Goal: Complete application form: Complete application form

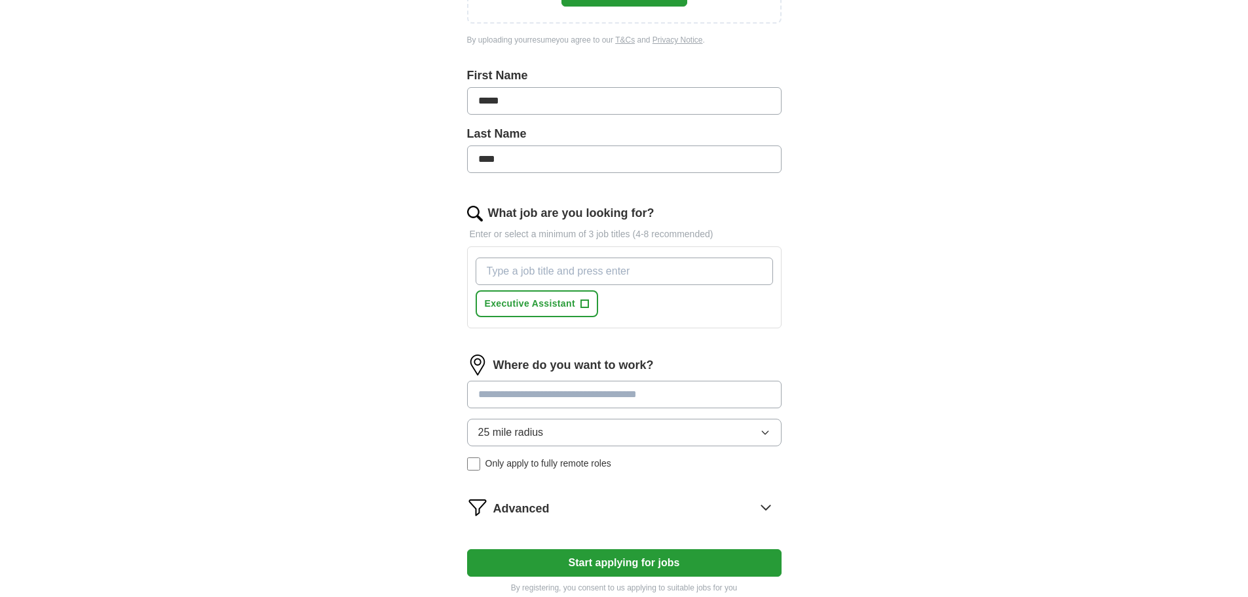
scroll to position [173, 0]
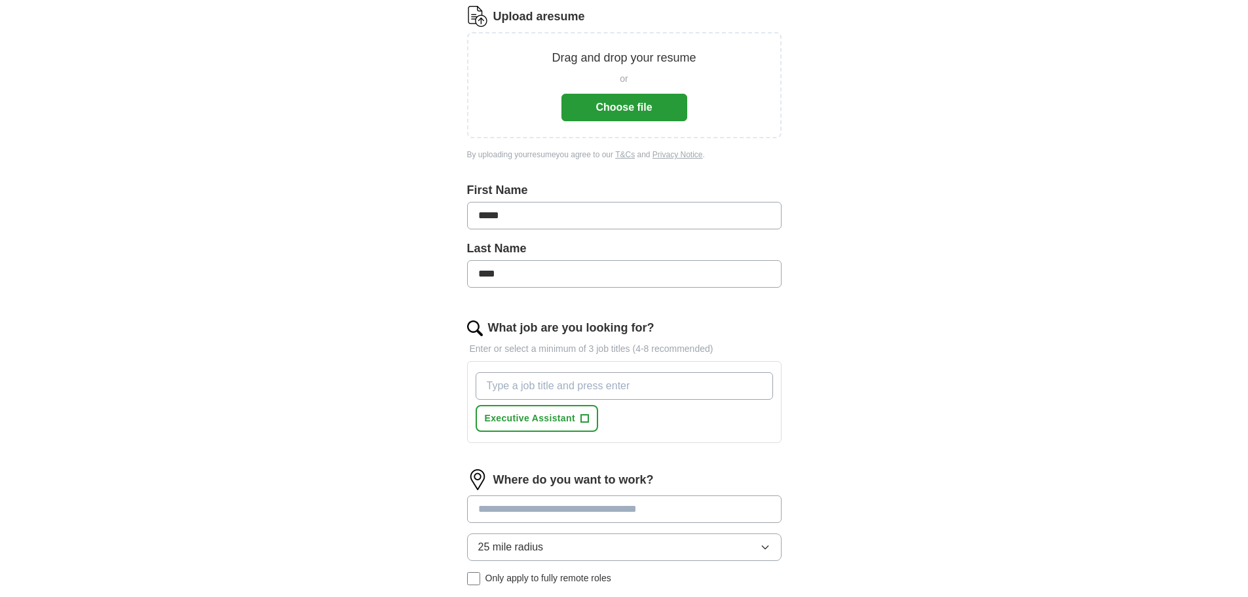
click at [527, 388] on input "What job are you looking for?" at bounding box center [624, 386] width 297 height 28
type input "Payroll"
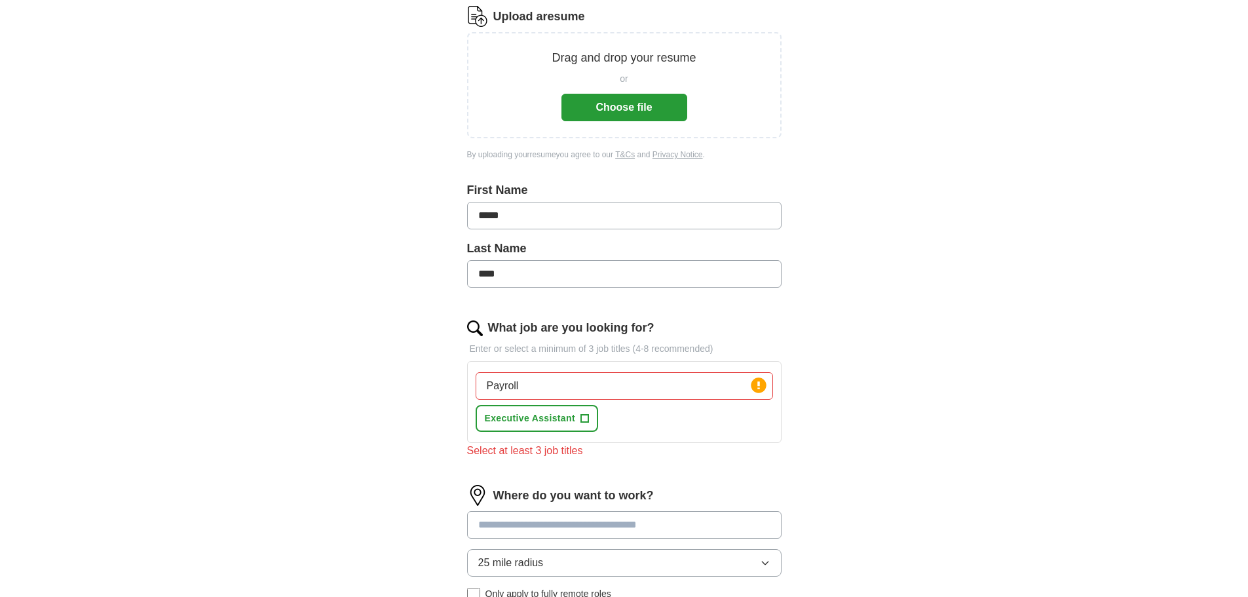
click at [685, 423] on div "Payroll Press return to add title Executive Assistant +" at bounding box center [624, 402] width 303 height 70
click at [536, 388] on input "Payroll" at bounding box center [624, 386] width 297 height 28
click at [762, 388] on circle at bounding box center [758, 384] width 15 height 15
click at [544, 381] on input "Payroll" at bounding box center [624, 386] width 297 height 28
click at [587, 417] on span "+" at bounding box center [584, 418] width 8 height 10
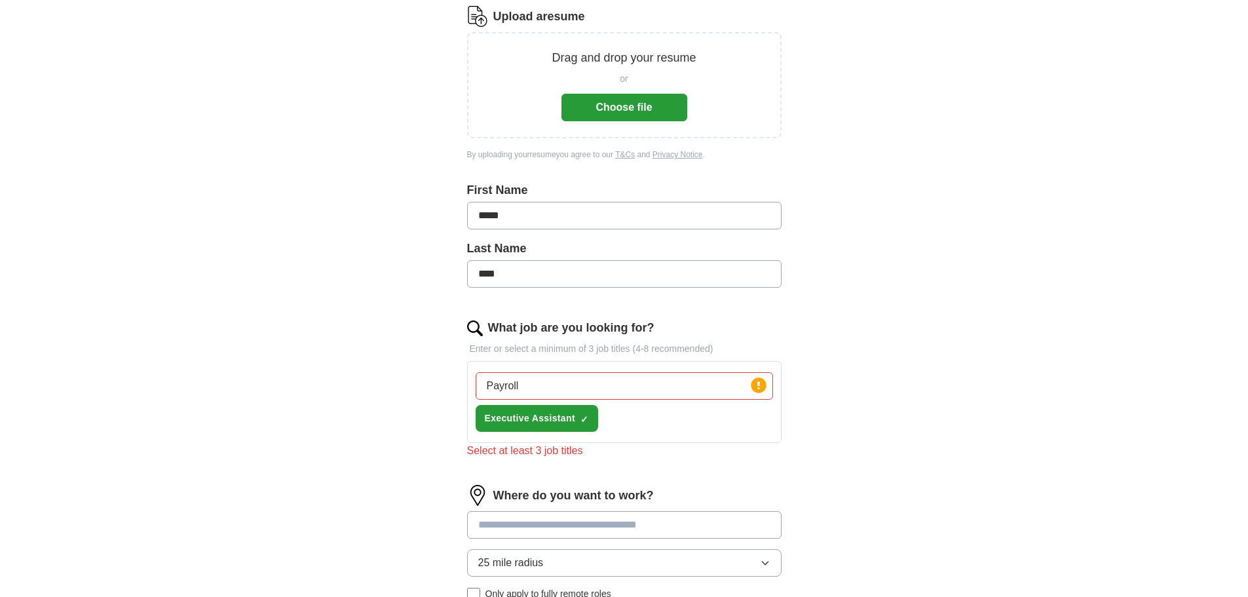
click at [529, 389] on input "Payroll" at bounding box center [624, 386] width 297 height 28
click at [548, 387] on input "Payroll" at bounding box center [624, 386] width 297 height 28
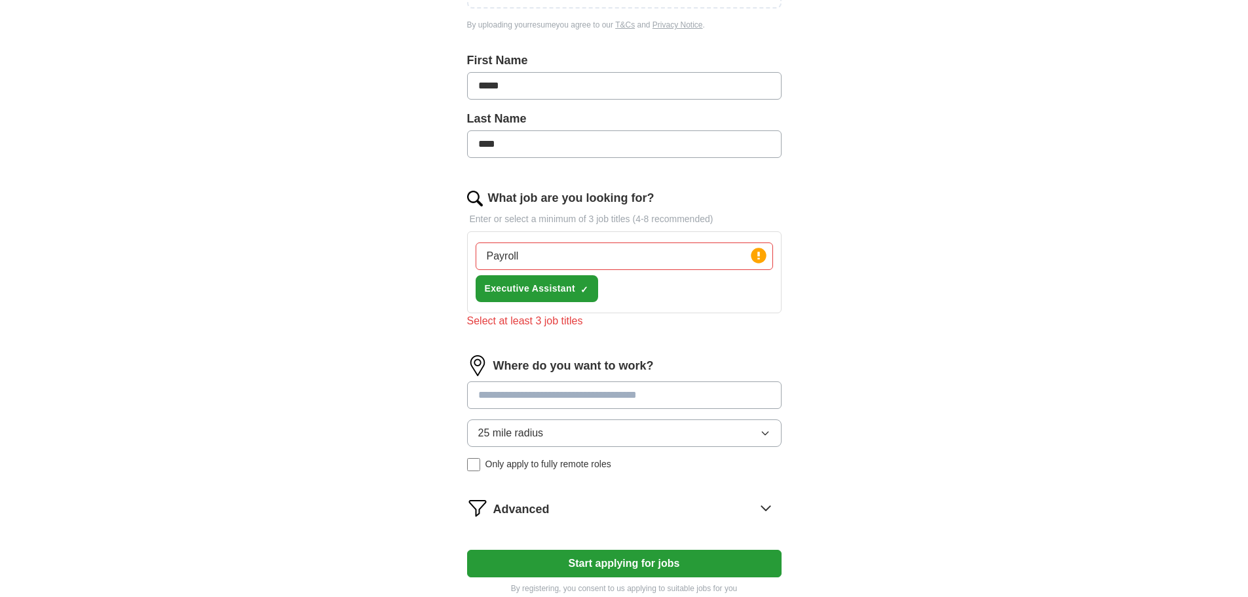
scroll to position [304, 0]
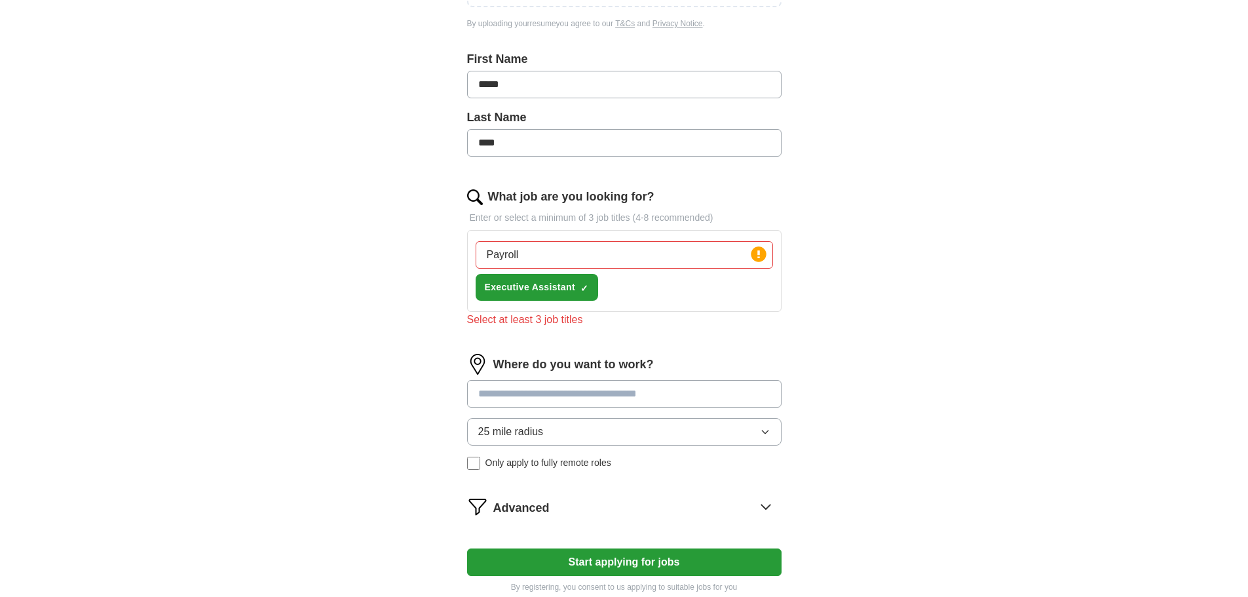
click at [516, 393] on input at bounding box center [624, 394] width 314 height 28
click at [514, 396] on input at bounding box center [624, 394] width 314 height 28
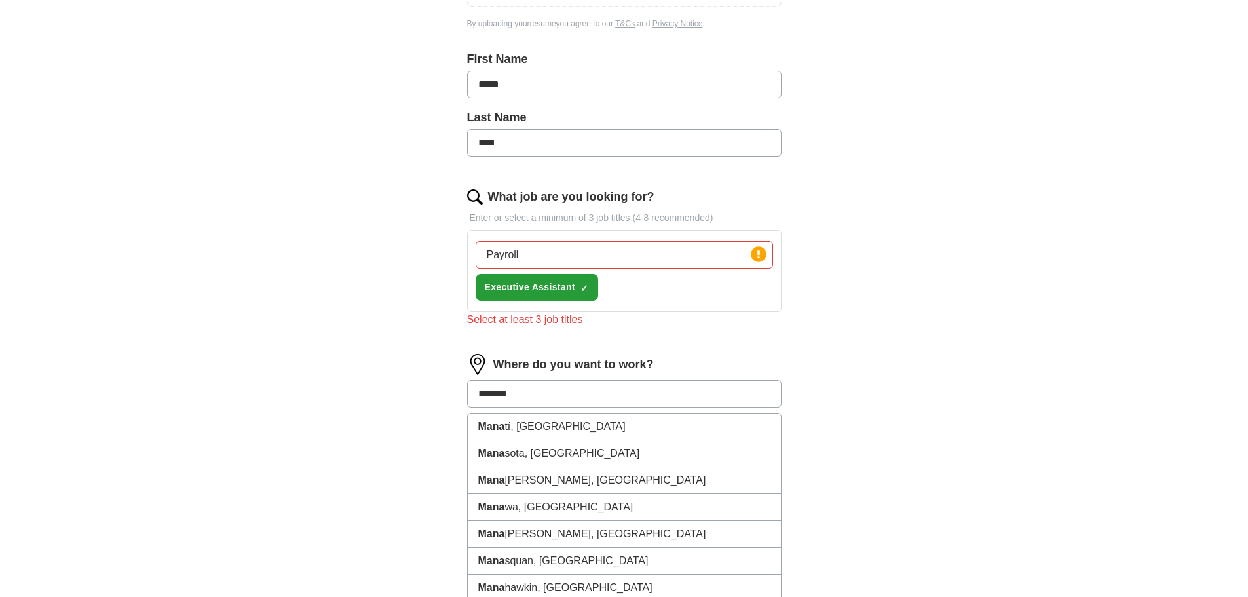
type input "********"
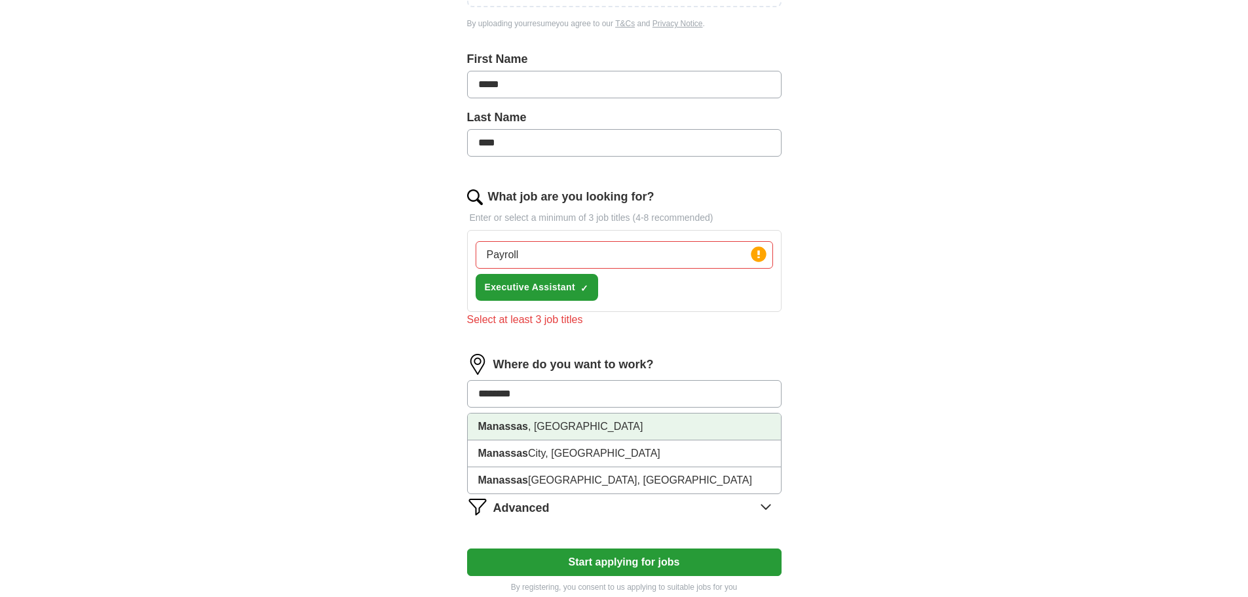
click at [566, 437] on li "[GEOGRAPHIC_DATA] , [GEOGRAPHIC_DATA]" at bounding box center [624, 426] width 313 height 27
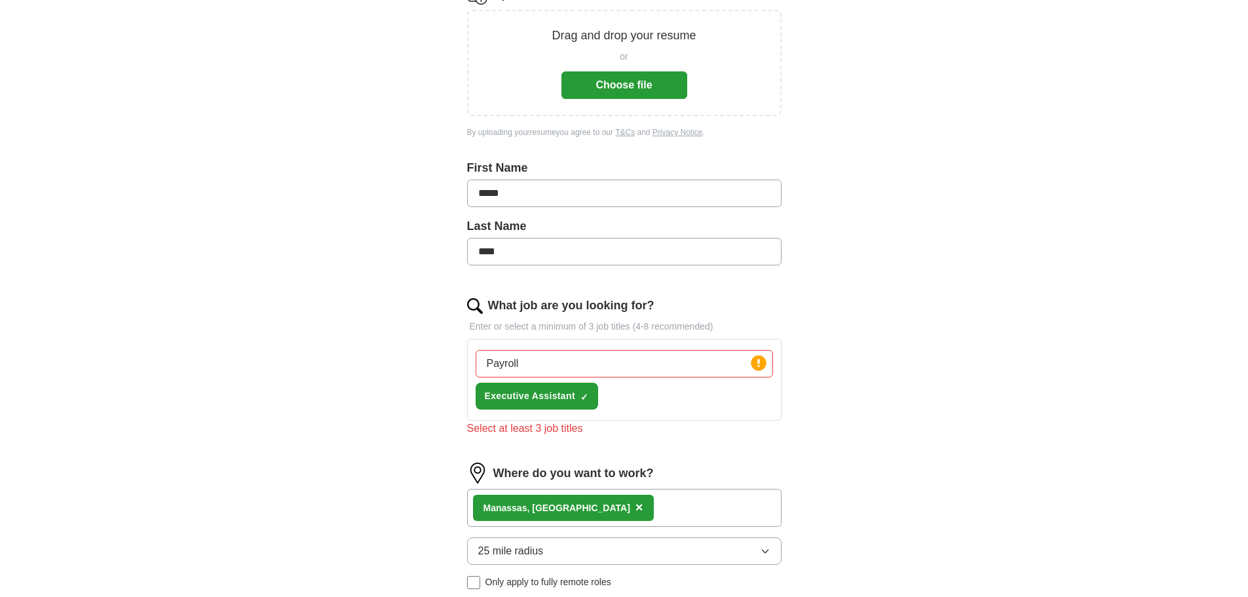
scroll to position [173, 0]
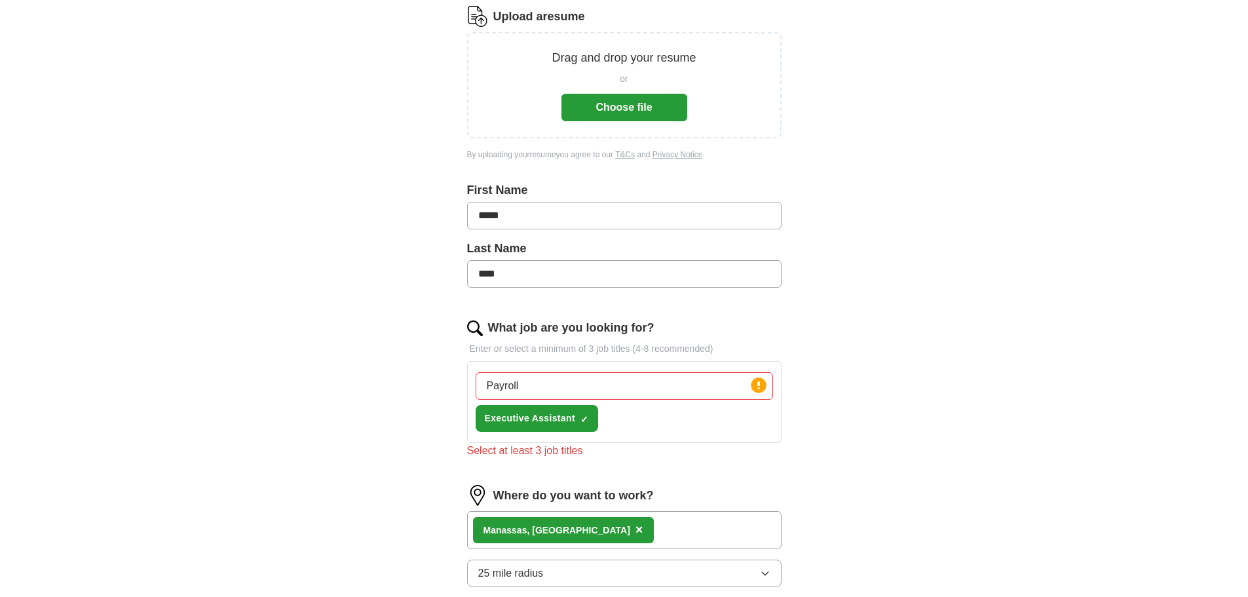
click at [541, 385] on input "Payroll" at bounding box center [624, 386] width 297 height 28
click at [738, 449] on div "Select at least 3 job titles" at bounding box center [624, 451] width 314 height 16
click at [748, 423] on div "Payroll, human resources, Press return to add title Executive Assistant ✓ ×" at bounding box center [624, 402] width 303 height 70
click at [573, 423] on span "Executive Assistant" at bounding box center [530, 418] width 90 height 14
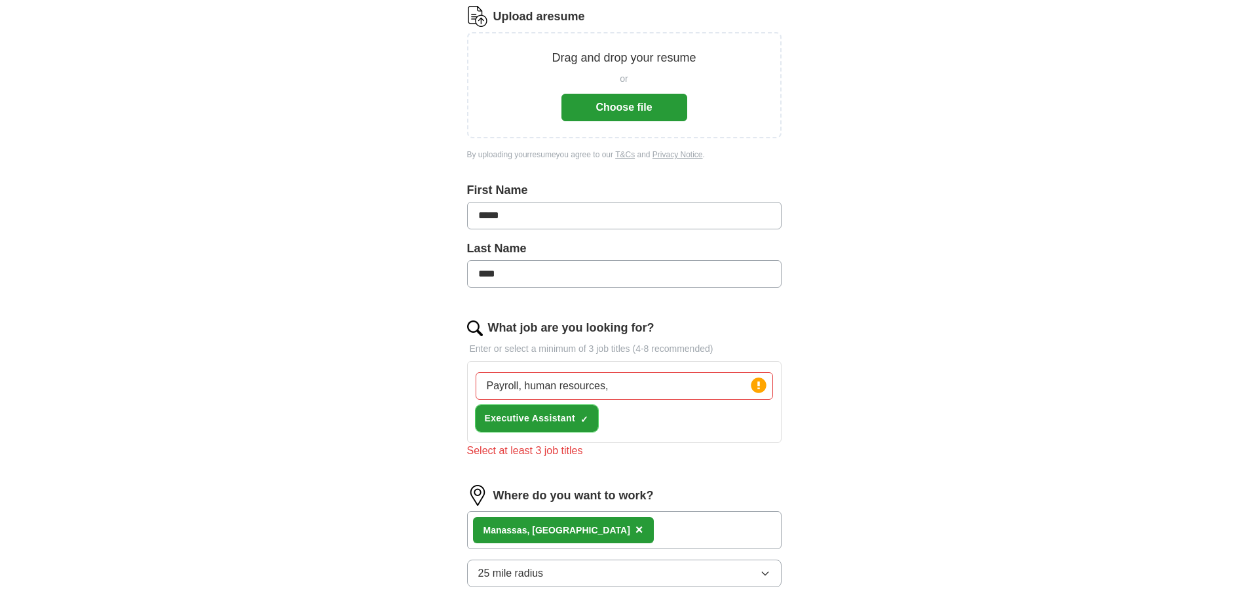
click at [573, 423] on span "Executive Assistant" at bounding box center [530, 418] width 90 height 14
click at [644, 425] on div "Payroll, human resources, Press return to add title Executive Assistant +" at bounding box center [624, 402] width 303 height 70
click at [587, 420] on span "+" at bounding box center [584, 418] width 8 height 10
click at [649, 379] on input "Payroll, human resources," at bounding box center [624, 386] width 297 height 28
click at [632, 413] on div "Payroll, human resources, Press return to add title Executive Assistant ✓ ×" at bounding box center [624, 402] width 303 height 70
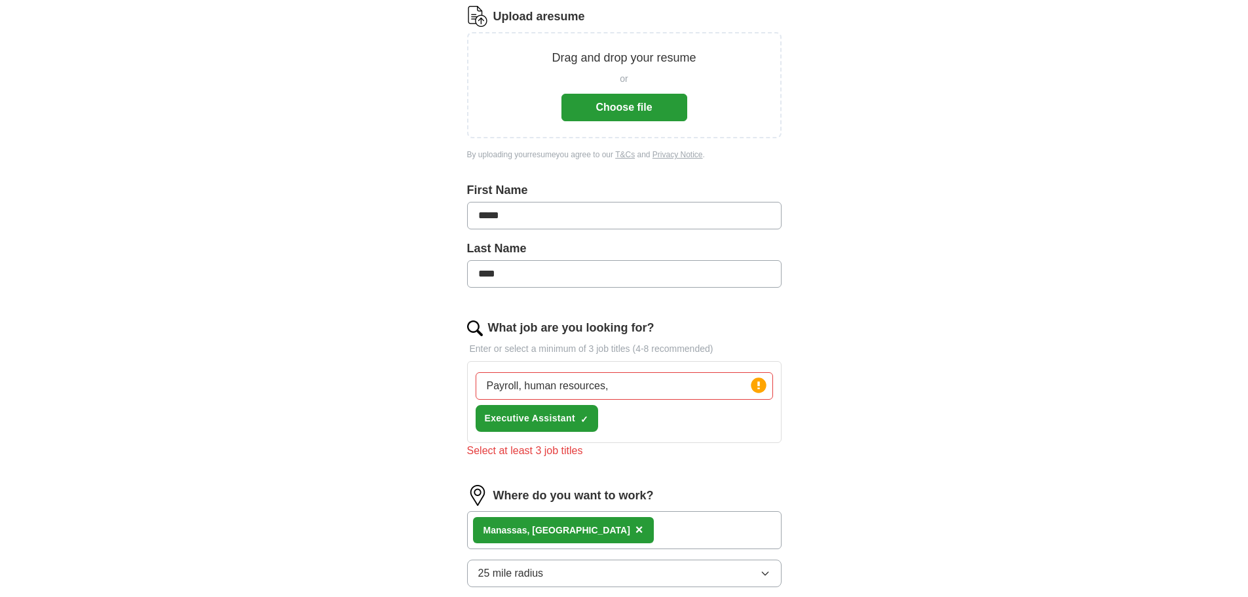
click at [632, 421] on div "Payroll, human resources, Press return to add title Executive Assistant ✓ ×" at bounding box center [624, 402] width 303 height 70
click at [624, 381] on input "Payroll, human resources," at bounding box center [624, 386] width 297 height 28
click at [710, 393] on input "Payroll, human resources, Admin" at bounding box center [624, 386] width 297 height 28
type input "Payroll, human resources, Admin"
click at [761, 381] on circle at bounding box center [758, 384] width 15 height 15
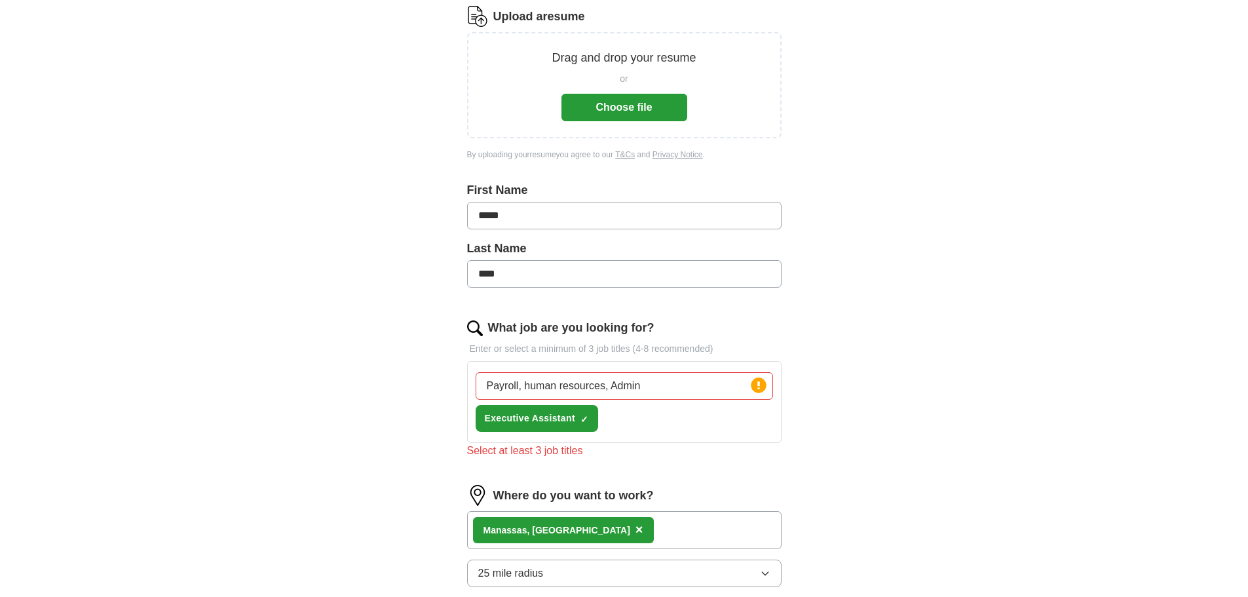
click at [702, 387] on input "Payroll, human resources, Admin" at bounding box center [624, 386] width 297 height 28
click at [679, 425] on div "Payroll, human resources, Admin Press return to add title Executive Assistant ✓…" at bounding box center [624, 402] width 303 height 70
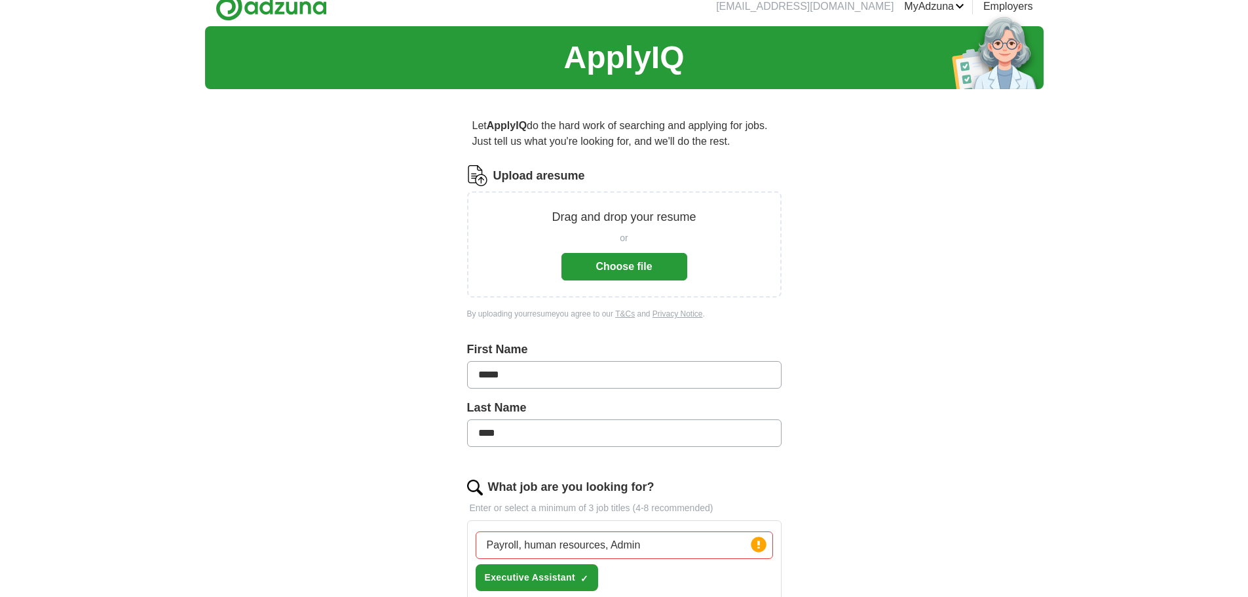
scroll to position [0, 0]
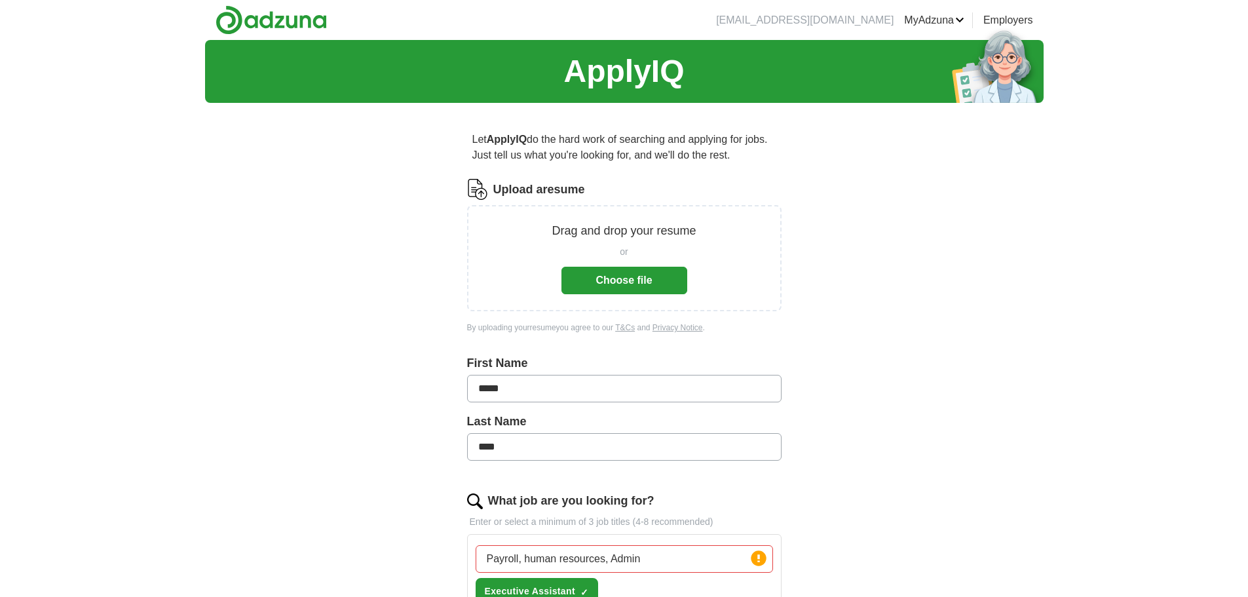
click at [640, 270] on button "Choose file" at bounding box center [624, 281] width 126 height 28
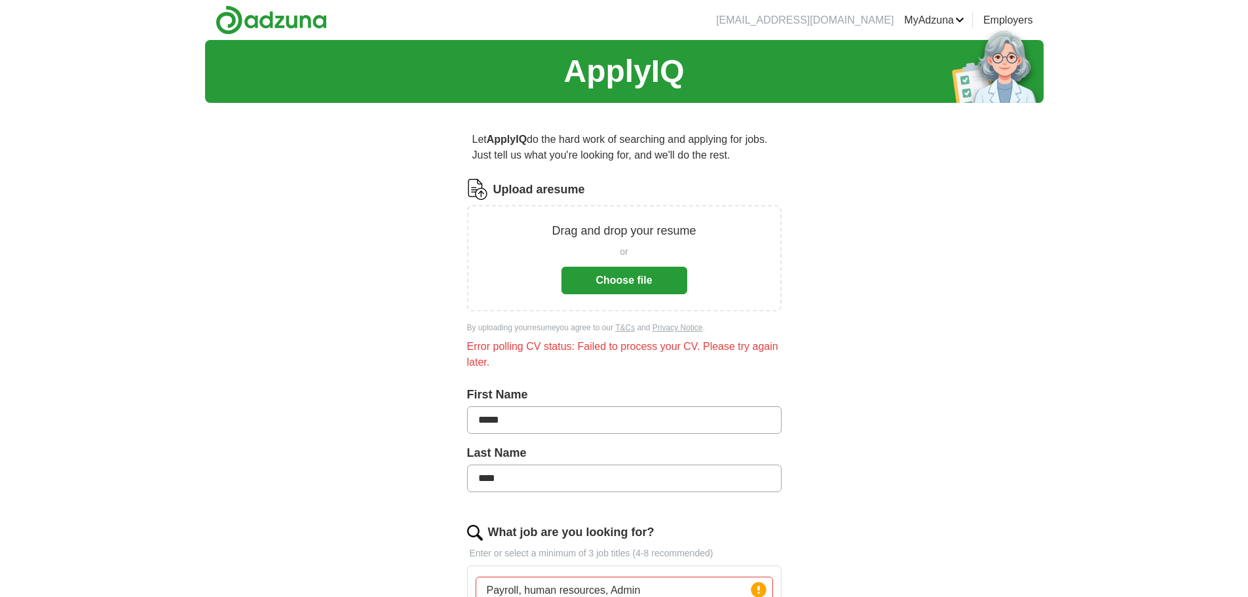
click at [627, 282] on button "Choose file" at bounding box center [624, 281] width 126 height 28
click at [612, 275] on button "Choose file" at bounding box center [624, 281] width 126 height 28
click at [629, 278] on button "Choose file" at bounding box center [624, 281] width 126 height 28
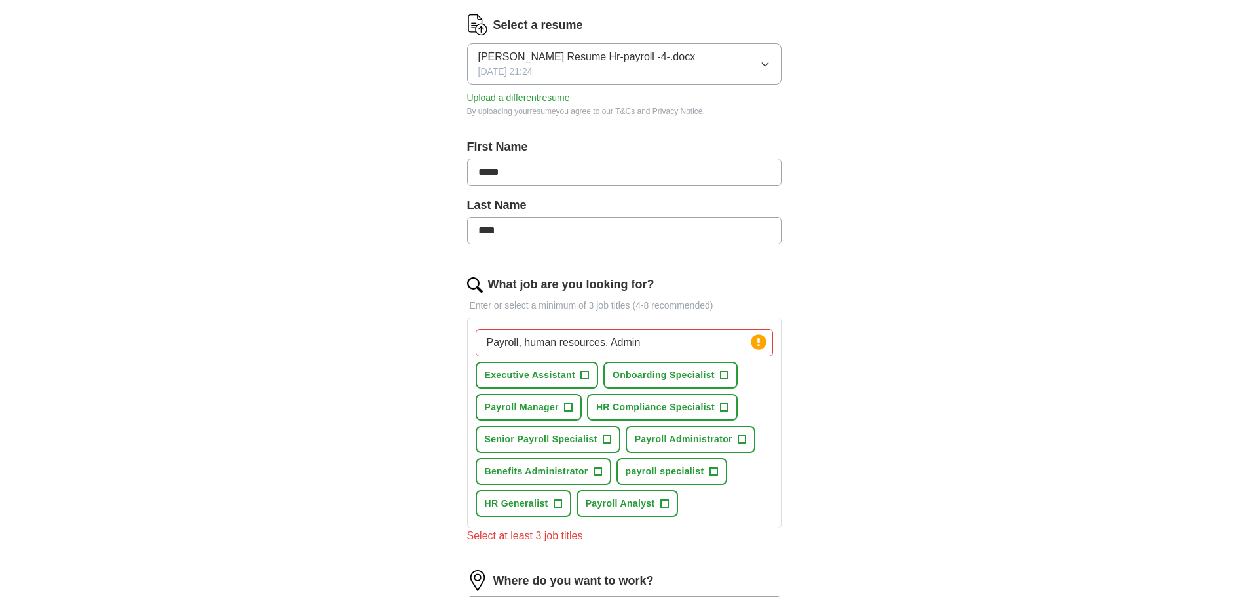
scroll to position [197, 0]
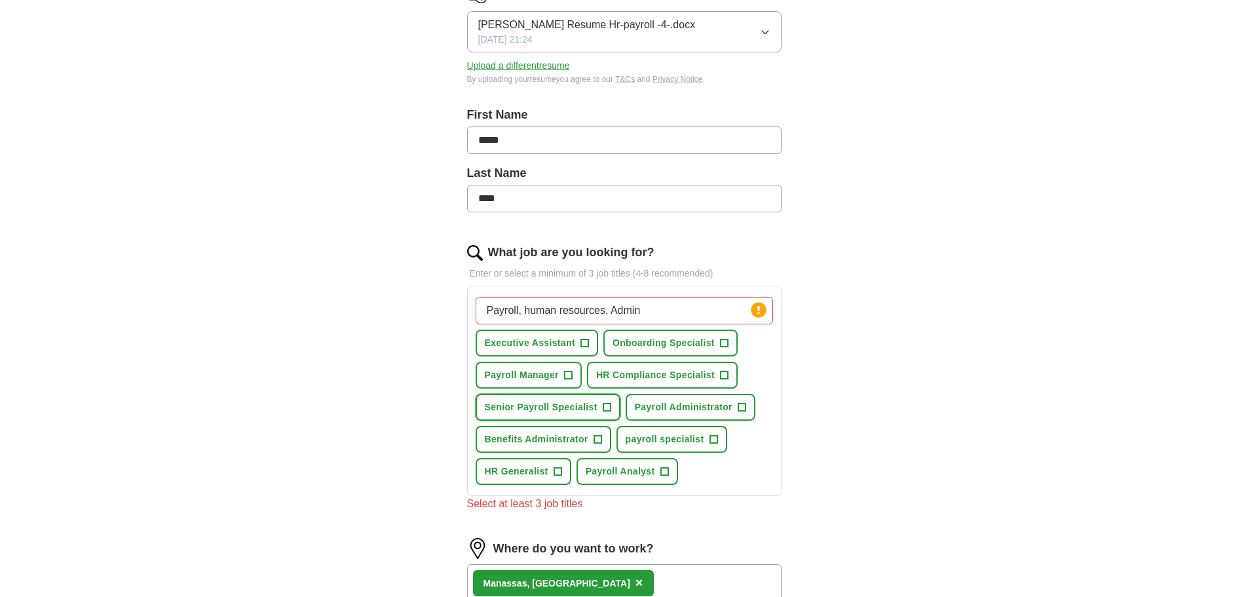
click at [609, 406] on span "+" at bounding box center [607, 407] width 8 height 10
click at [716, 438] on span "+" at bounding box center [714, 439] width 8 height 10
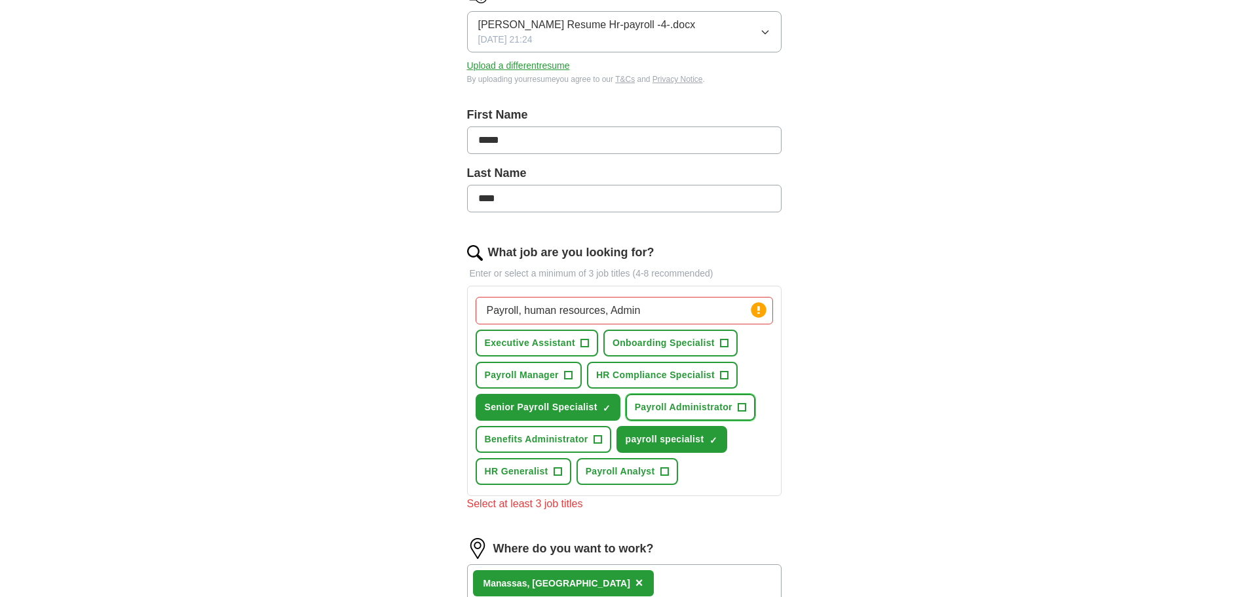
click at [740, 404] on span "+" at bounding box center [742, 407] width 8 height 10
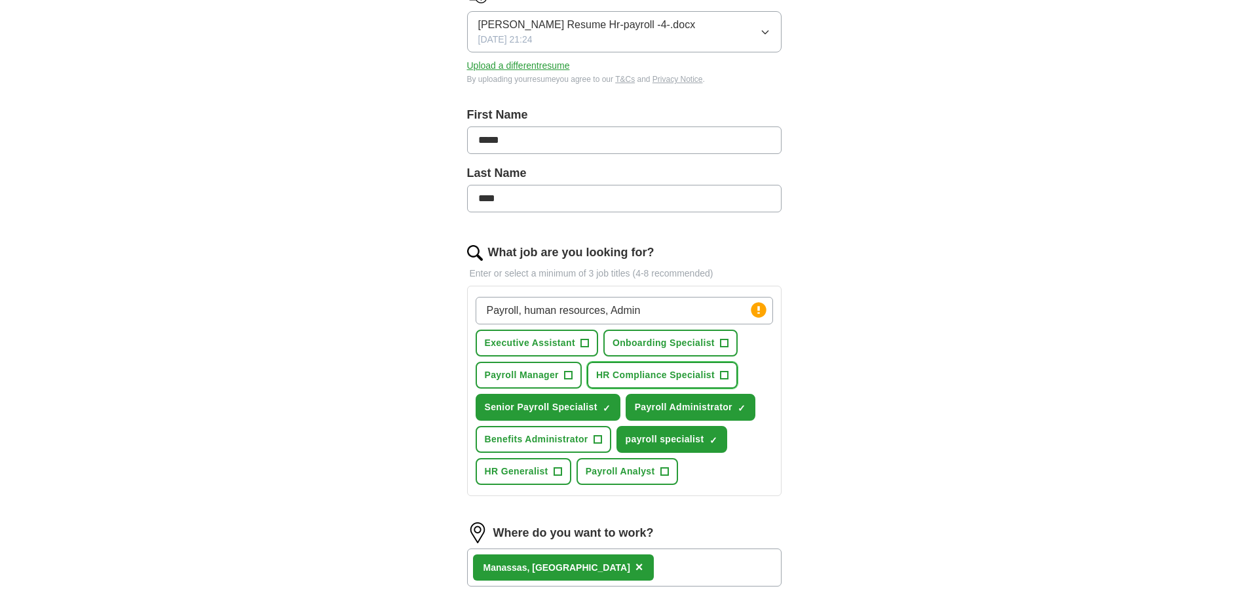
click at [727, 379] on span "+" at bounding box center [725, 375] width 8 height 10
click at [722, 343] on span "+" at bounding box center [724, 343] width 8 height 10
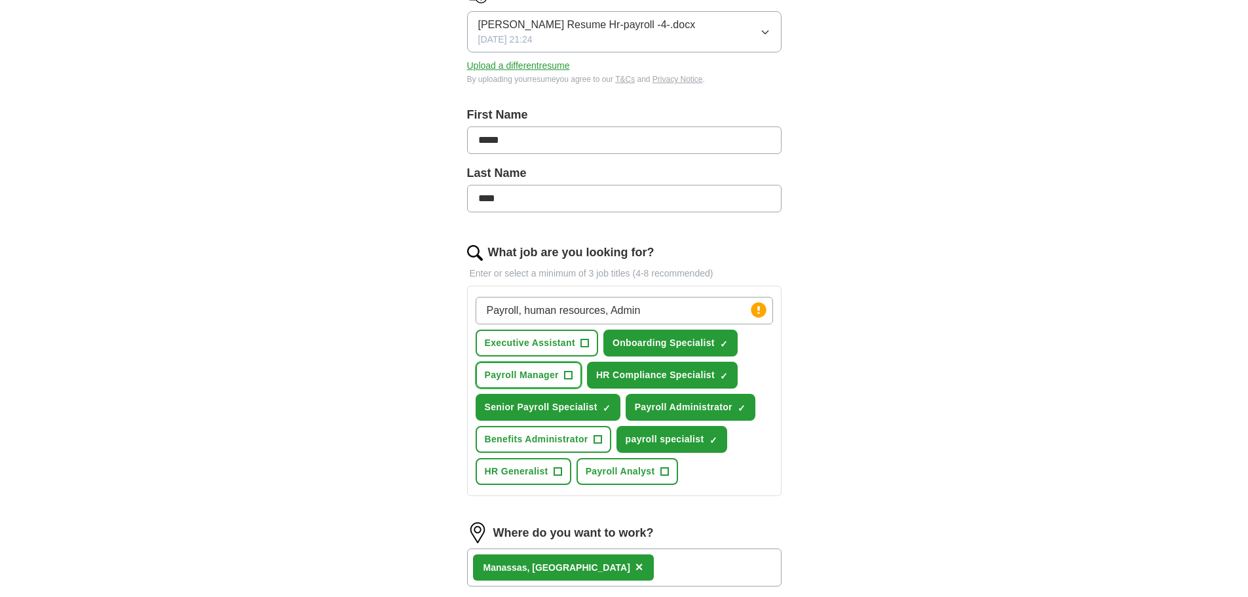
click at [573, 376] on button "Payroll Manager +" at bounding box center [529, 375] width 106 height 27
click at [596, 440] on span "+" at bounding box center [598, 439] width 8 height 10
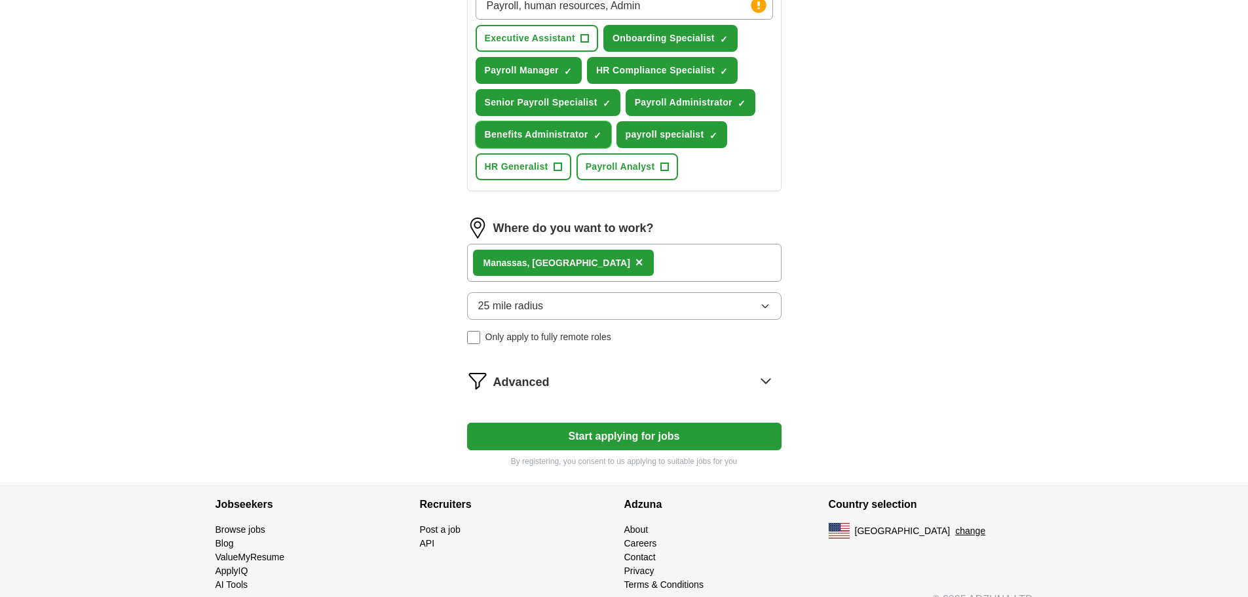
scroll to position [522, 0]
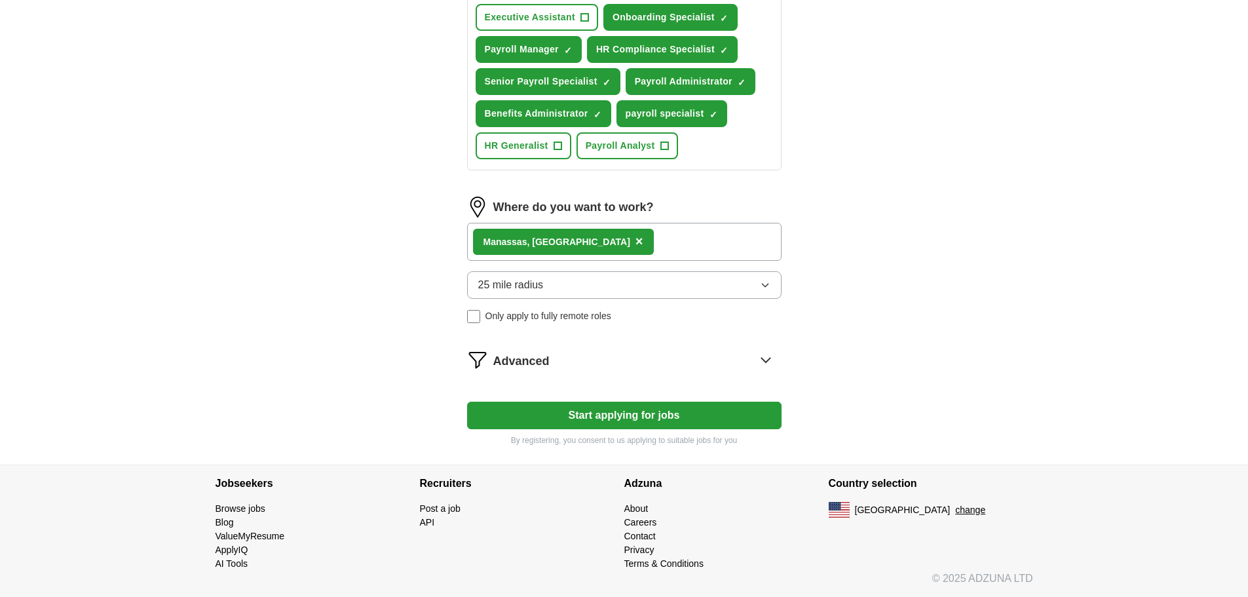
click at [623, 419] on button "Start applying for jobs" at bounding box center [624, 416] width 314 height 28
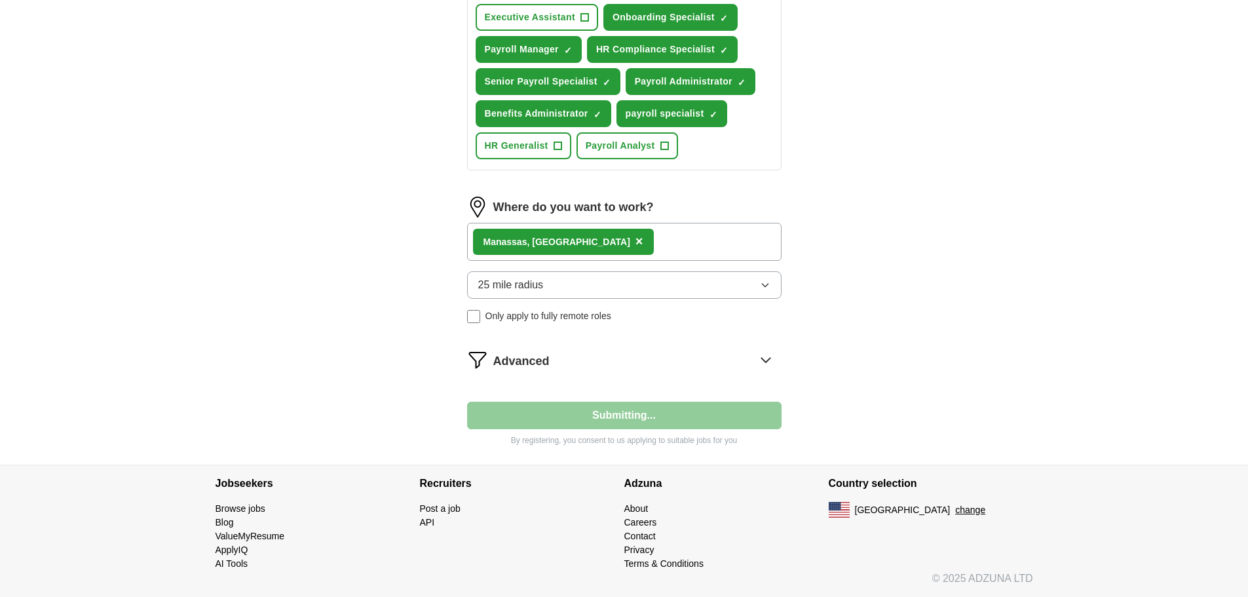
select select "**"
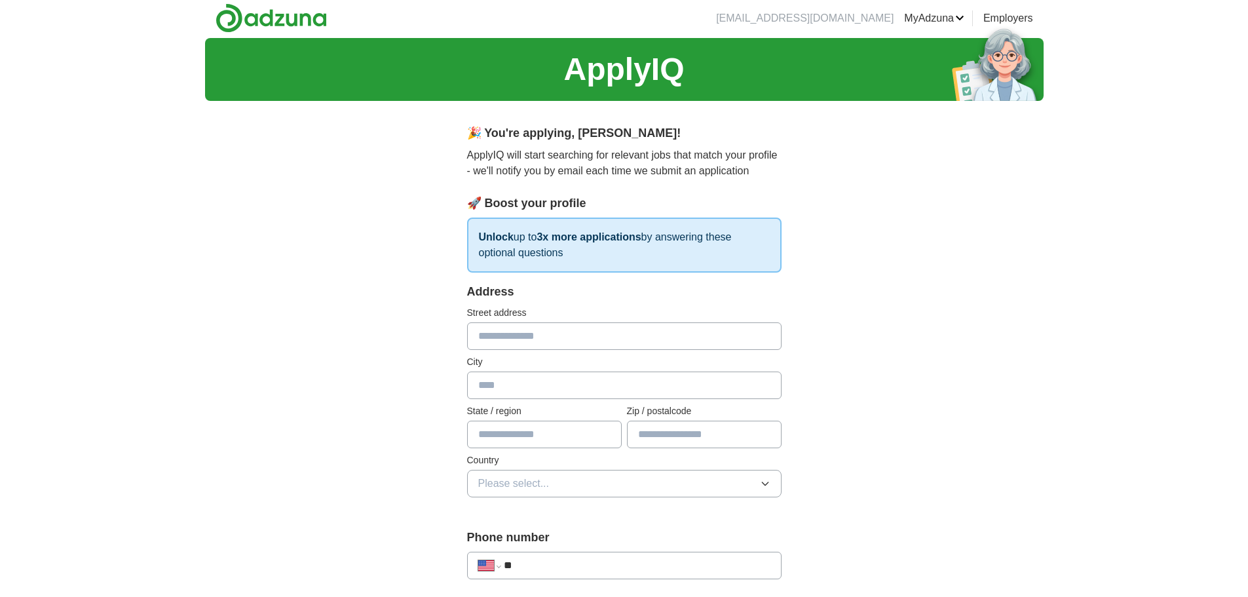
scroll to position [0, 0]
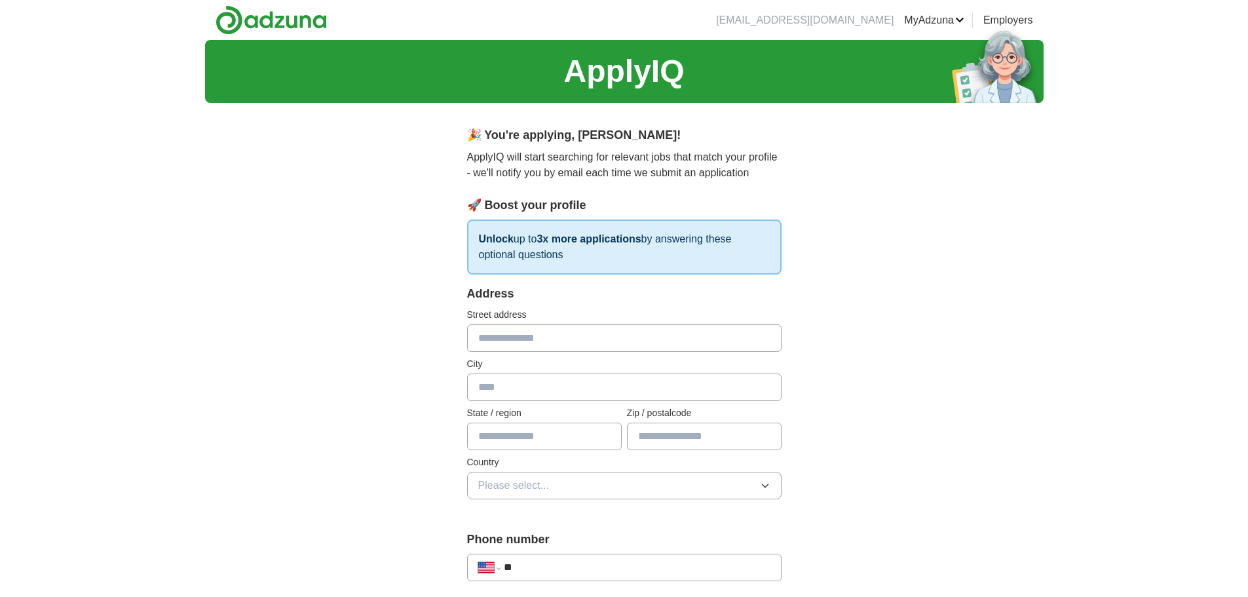
click at [497, 341] on input "text" at bounding box center [624, 338] width 314 height 28
type input "**********"
type input "********"
type input "**"
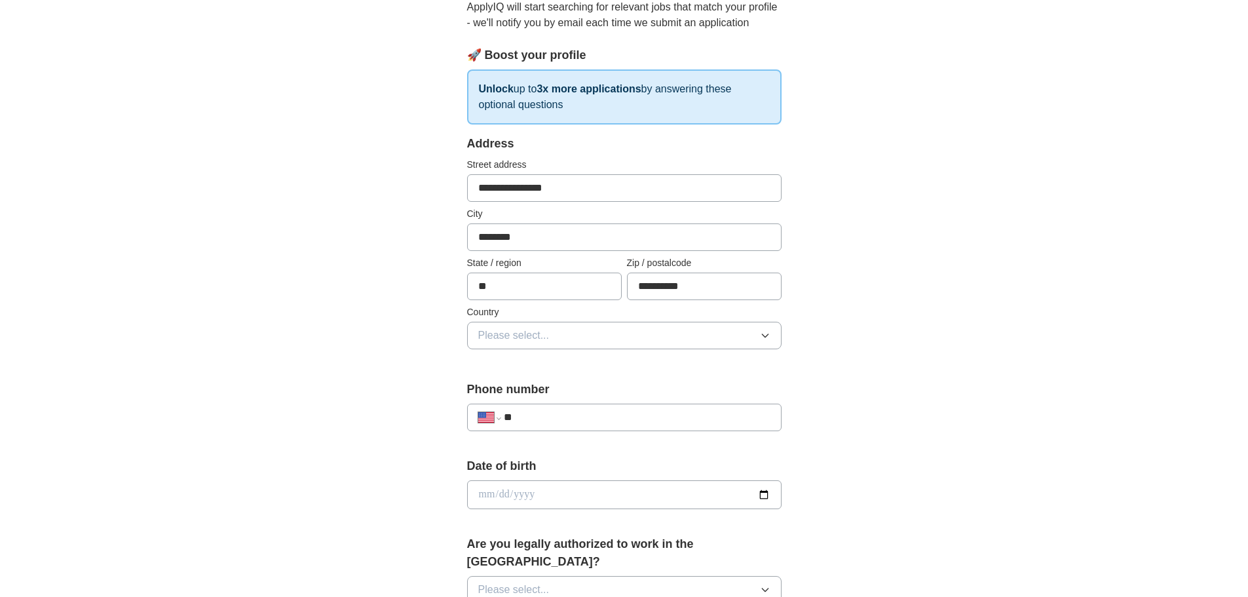
scroll to position [197, 0]
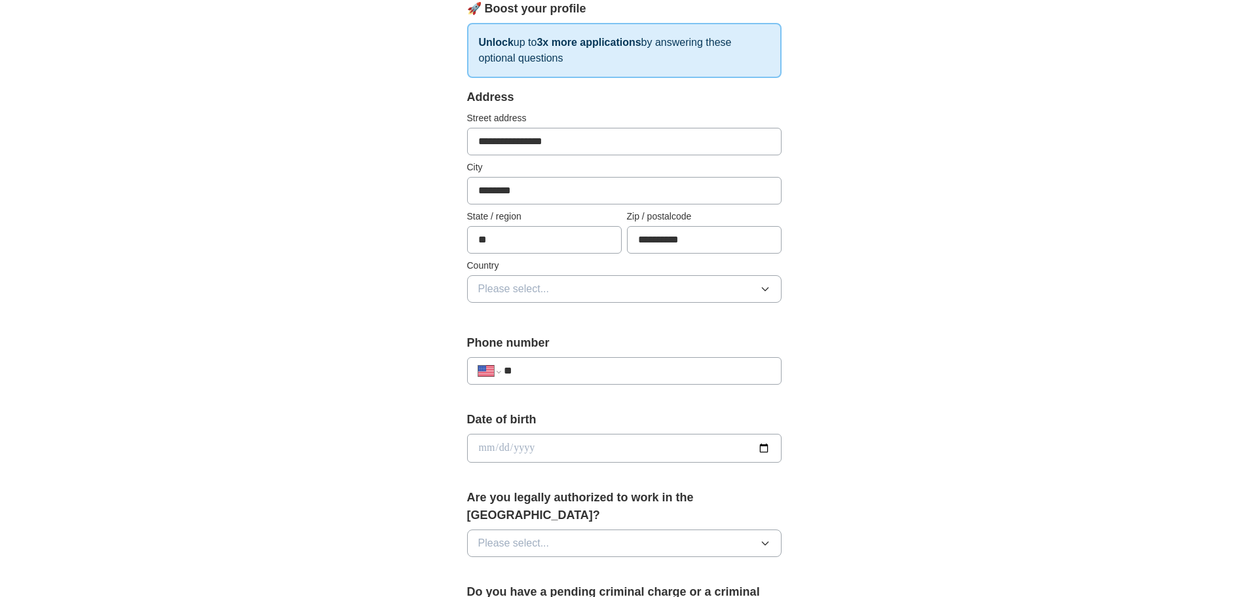
click at [727, 244] on input "**********" at bounding box center [704, 240] width 155 height 28
type input "*****"
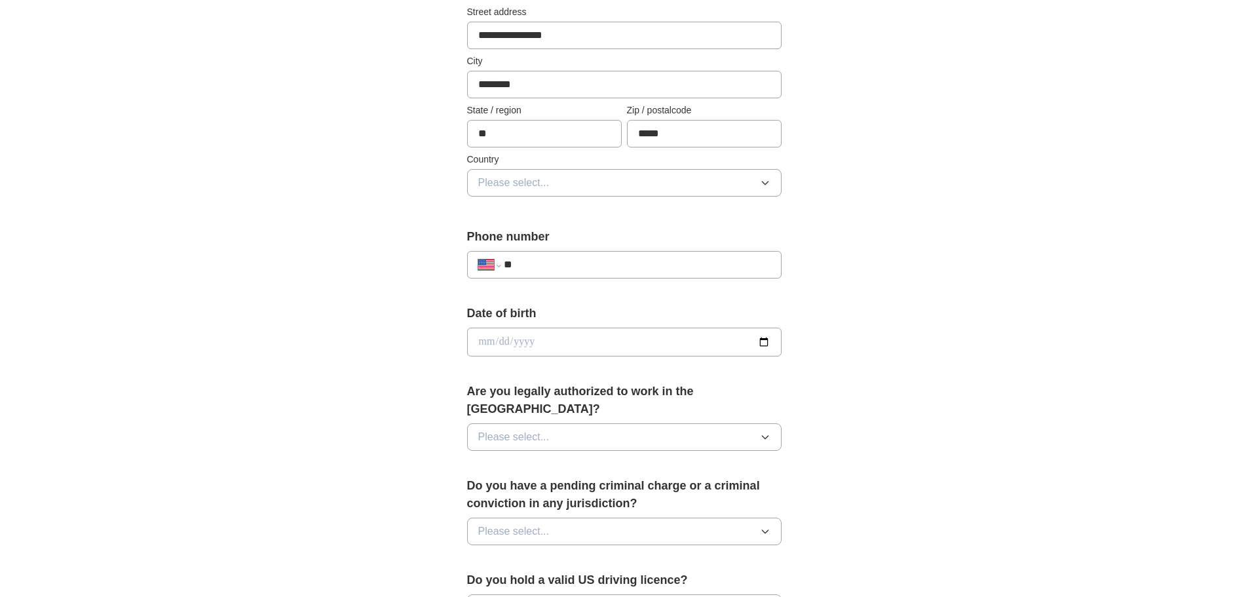
scroll to position [328, 0]
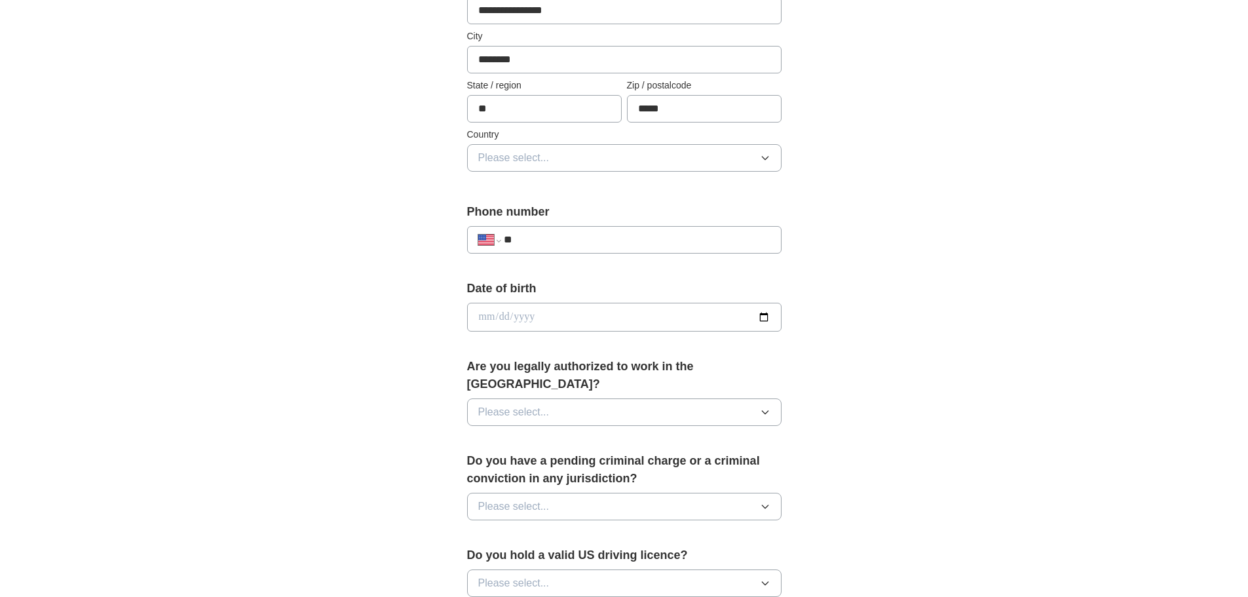
click at [758, 156] on button "Please select..." at bounding box center [624, 158] width 314 height 28
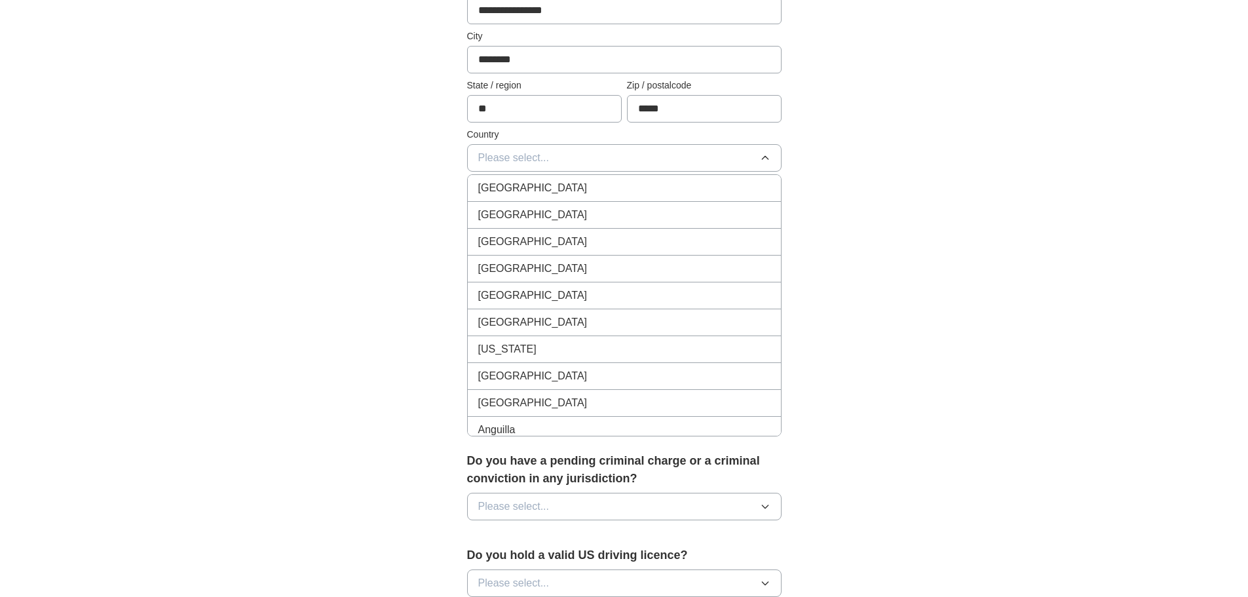
click at [679, 206] on li "[GEOGRAPHIC_DATA]" at bounding box center [624, 215] width 313 height 27
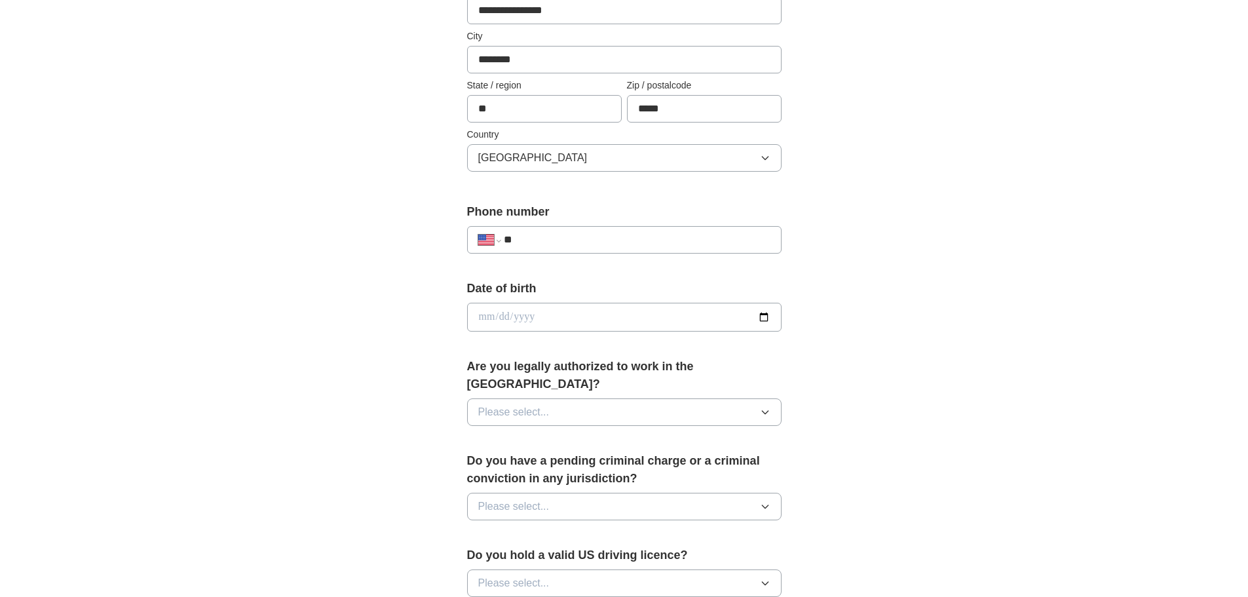
click at [573, 237] on input "**" at bounding box center [637, 240] width 266 height 16
type input "**********"
click at [544, 318] on input "date" at bounding box center [624, 317] width 314 height 29
type input "**********"
click at [548, 404] on span "Please select..." at bounding box center [513, 412] width 71 height 16
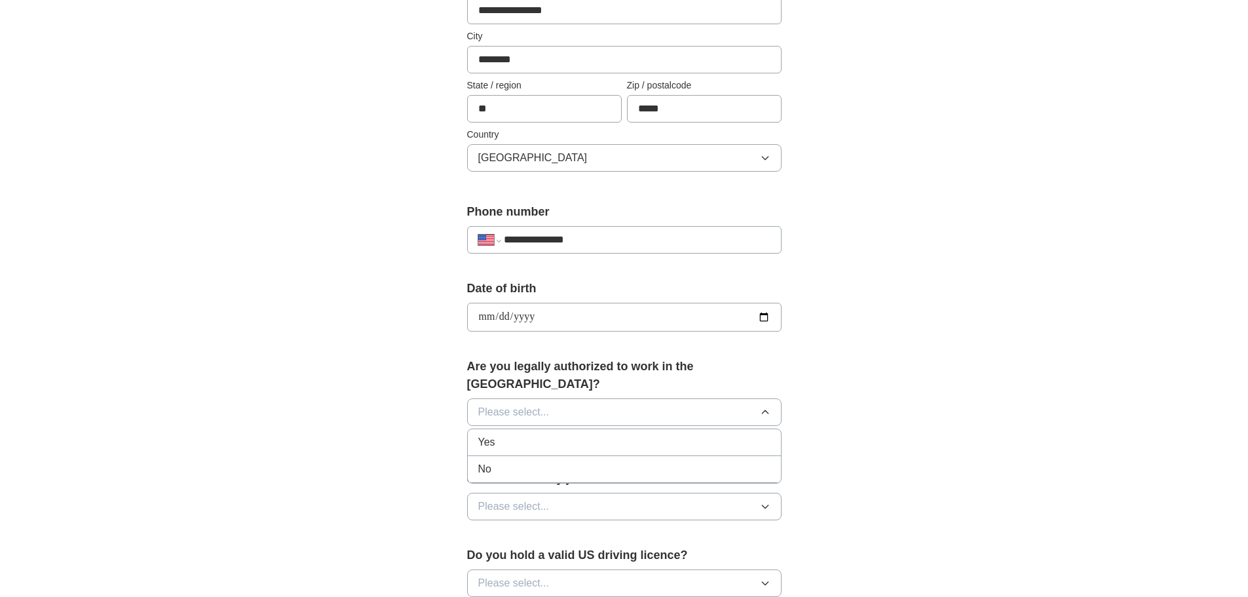
click at [527, 434] on div "Yes" at bounding box center [624, 442] width 292 height 16
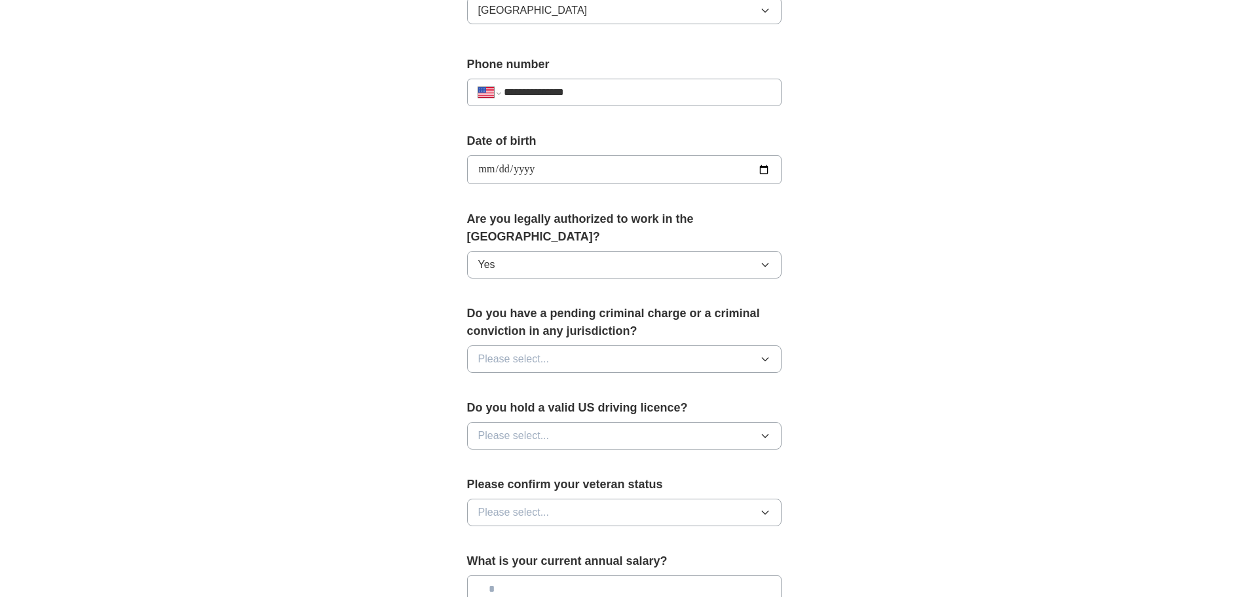
scroll to position [524, 0]
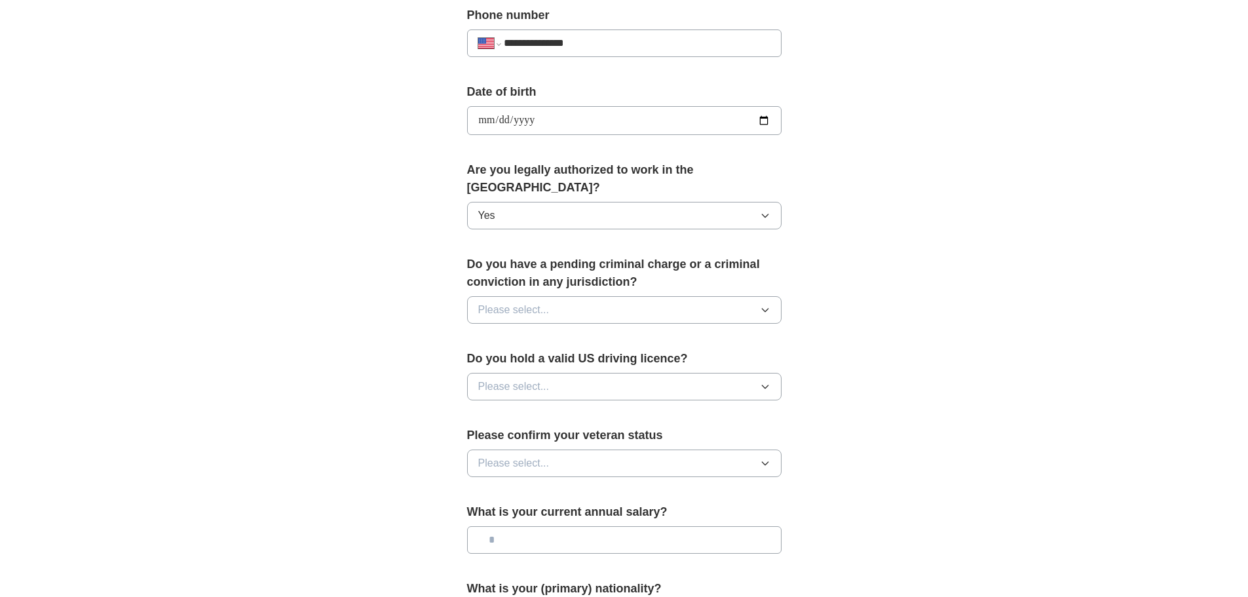
click at [541, 296] on button "Please select..." at bounding box center [624, 310] width 314 height 28
click at [523, 359] on div "No" at bounding box center [624, 367] width 292 height 16
click at [523, 379] on span "Please select..." at bounding box center [513, 387] width 71 height 16
click at [516, 409] on div "Yes" at bounding box center [624, 417] width 292 height 16
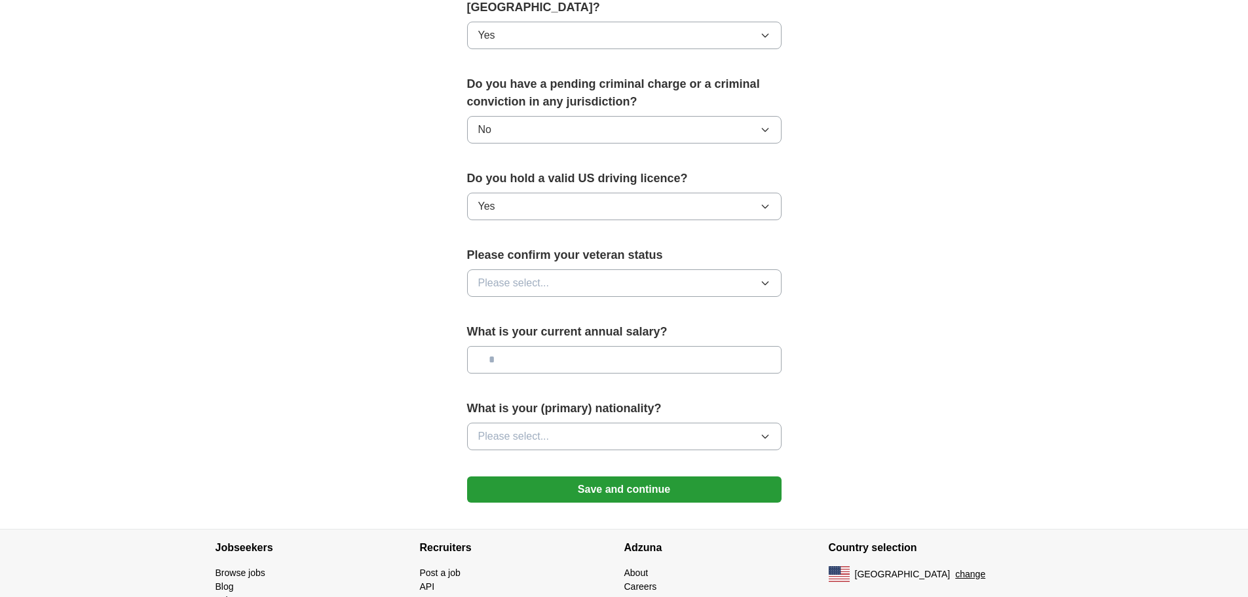
scroll to position [721, 0]
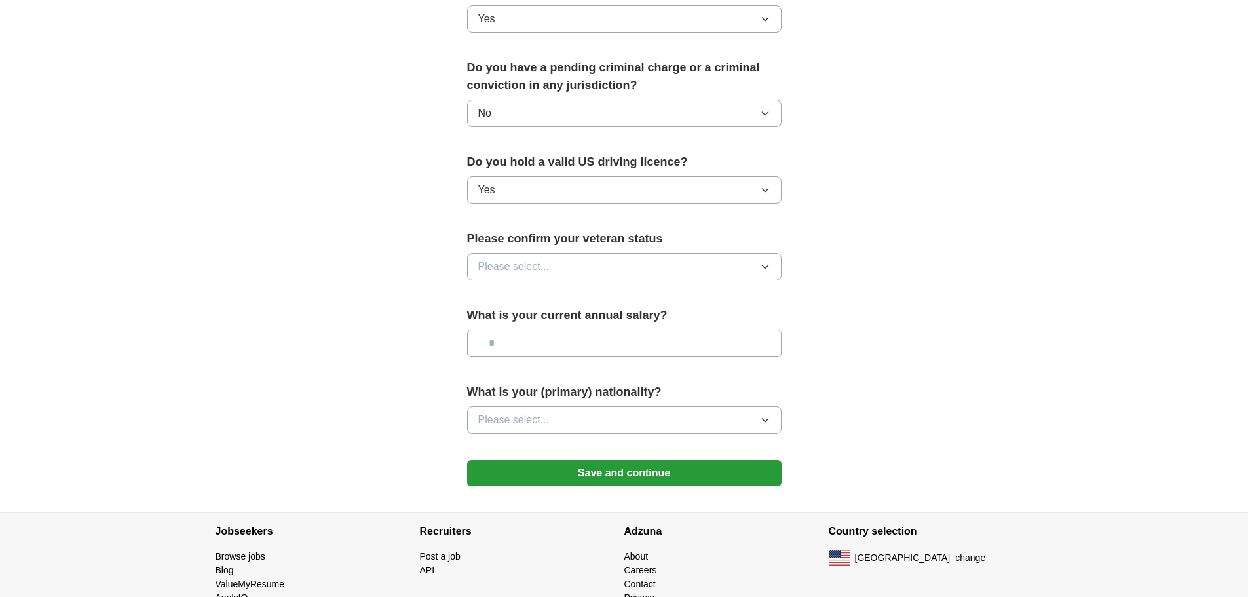
click at [531, 259] on span "Please select..." at bounding box center [513, 267] width 71 height 16
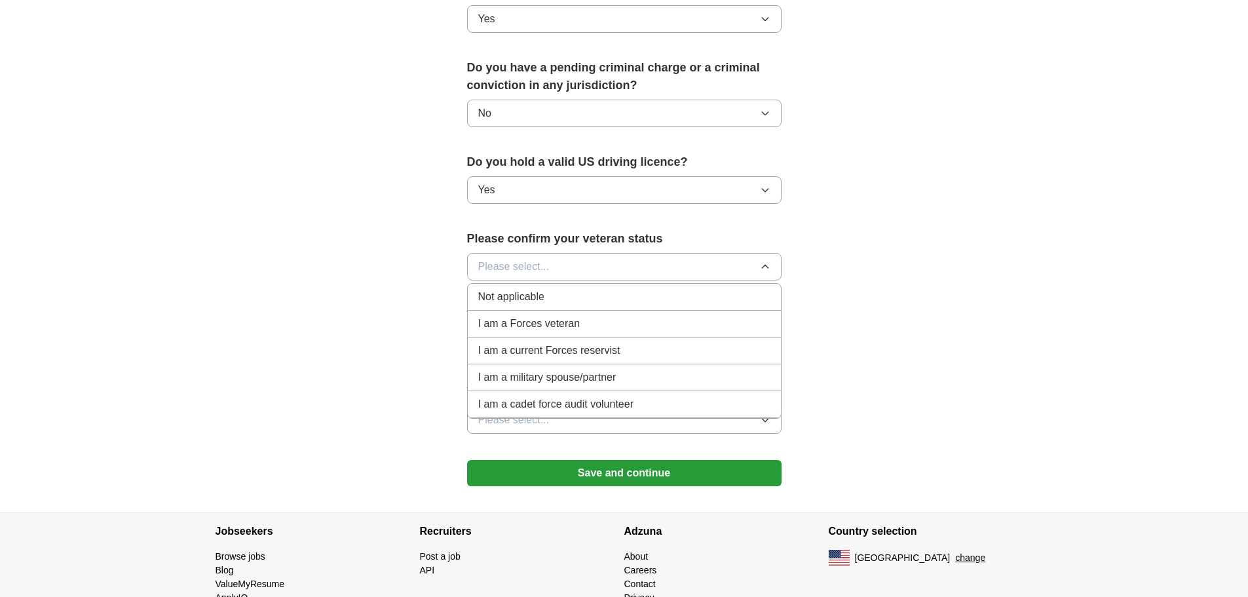
click at [530, 289] on span "Not applicable" at bounding box center [511, 297] width 66 height 16
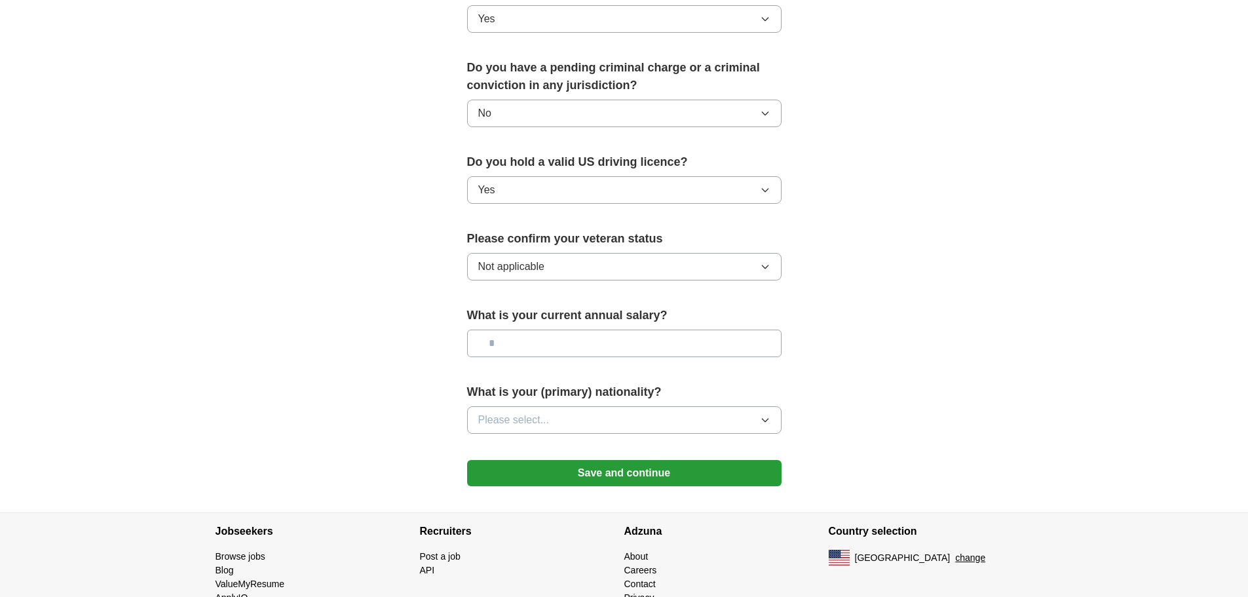
click at [531, 331] on input "text" at bounding box center [624, 344] width 314 height 28
type input "*******"
click at [534, 412] on span "Please select..." at bounding box center [513, 420] width 71 height 16
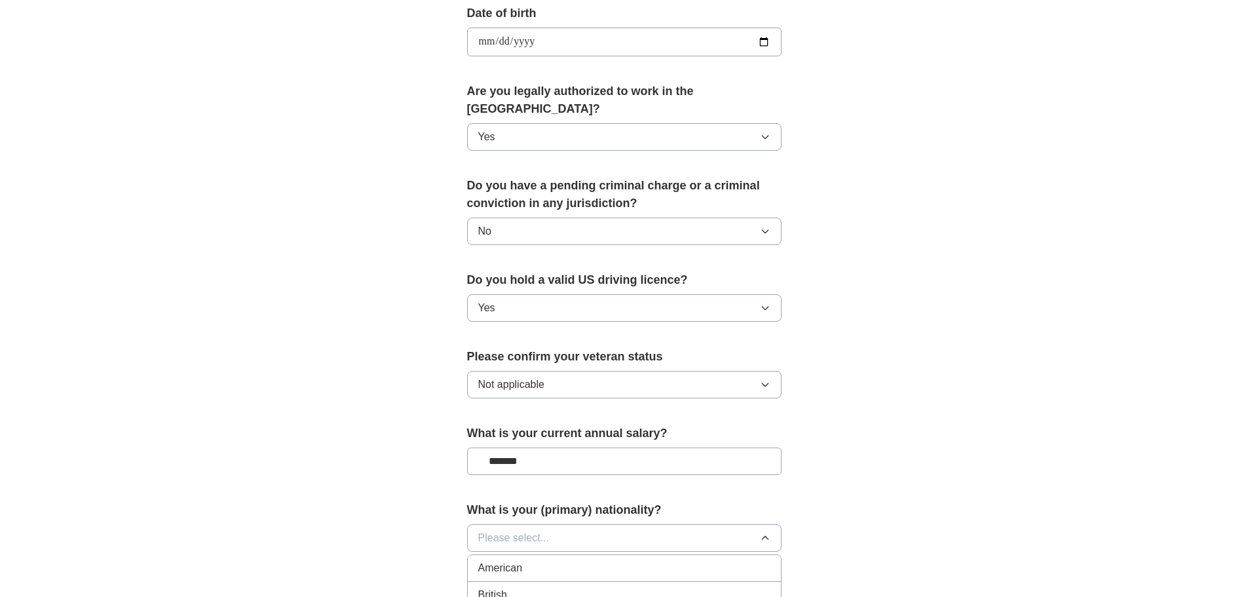
scroll to position [590, 0]
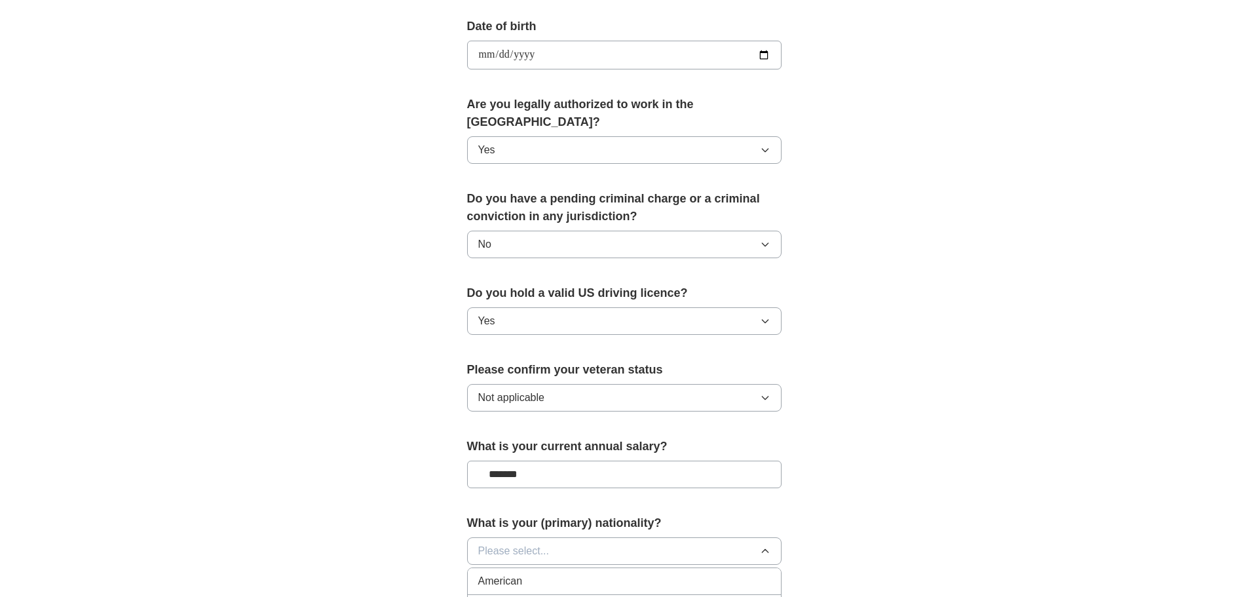
click at [532, 573] on div "American" at bounding box center [624, 581] width 292 height 16
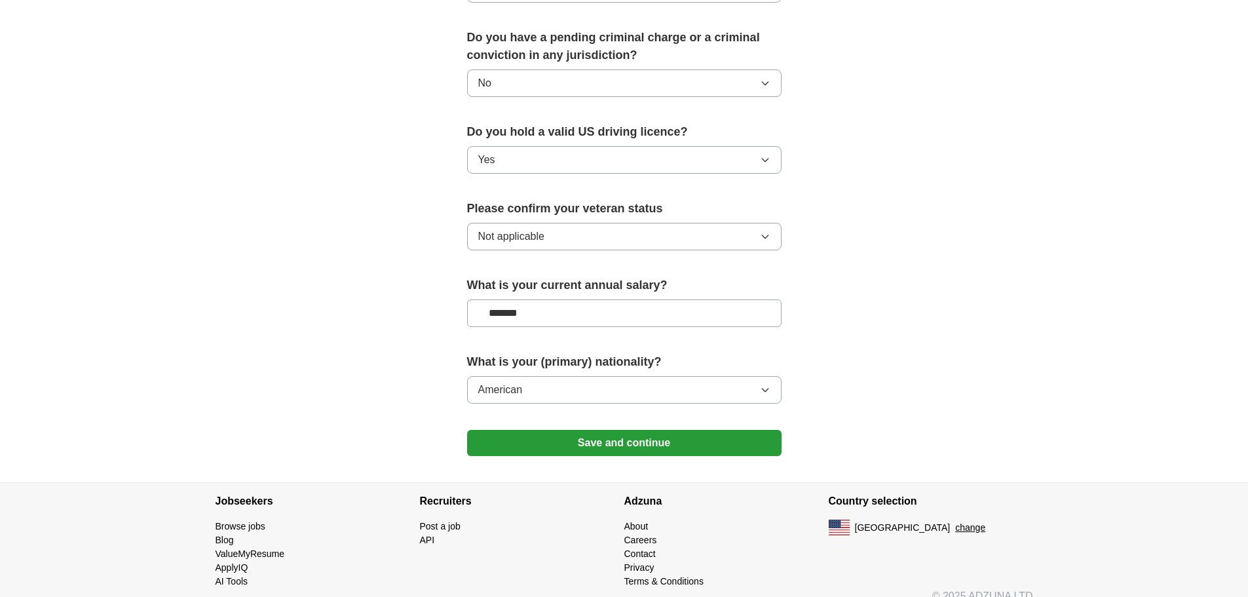
click at [596, 430] on button "Save and continue" at bounding box center [624, 443] width 314 height 26
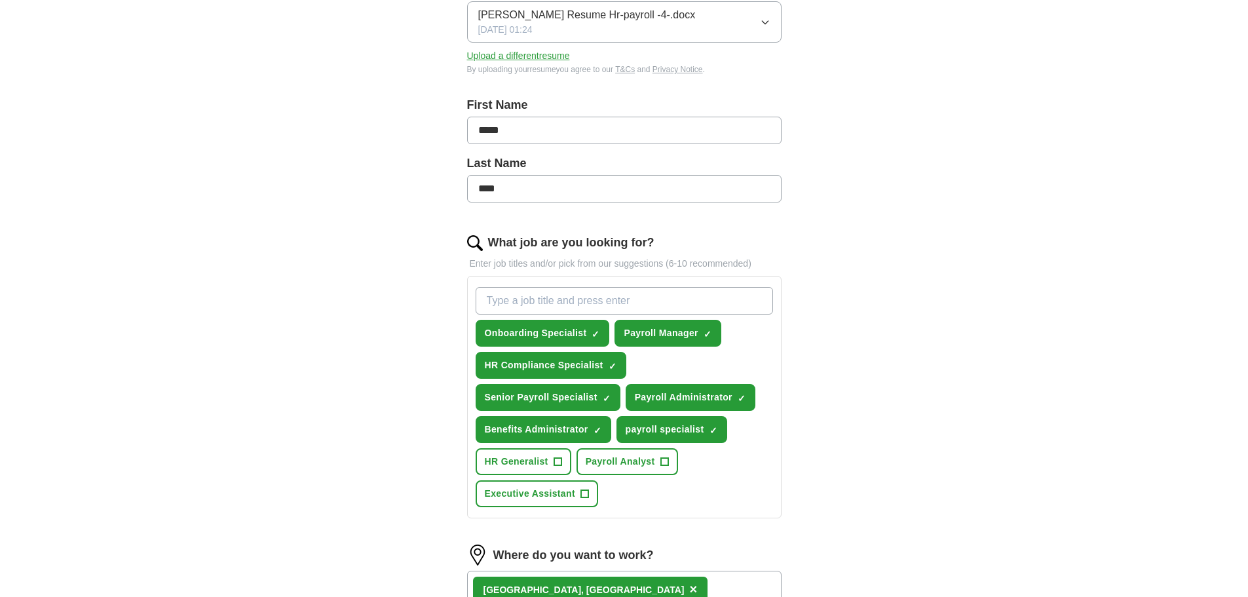
scroll to position [253, 0]
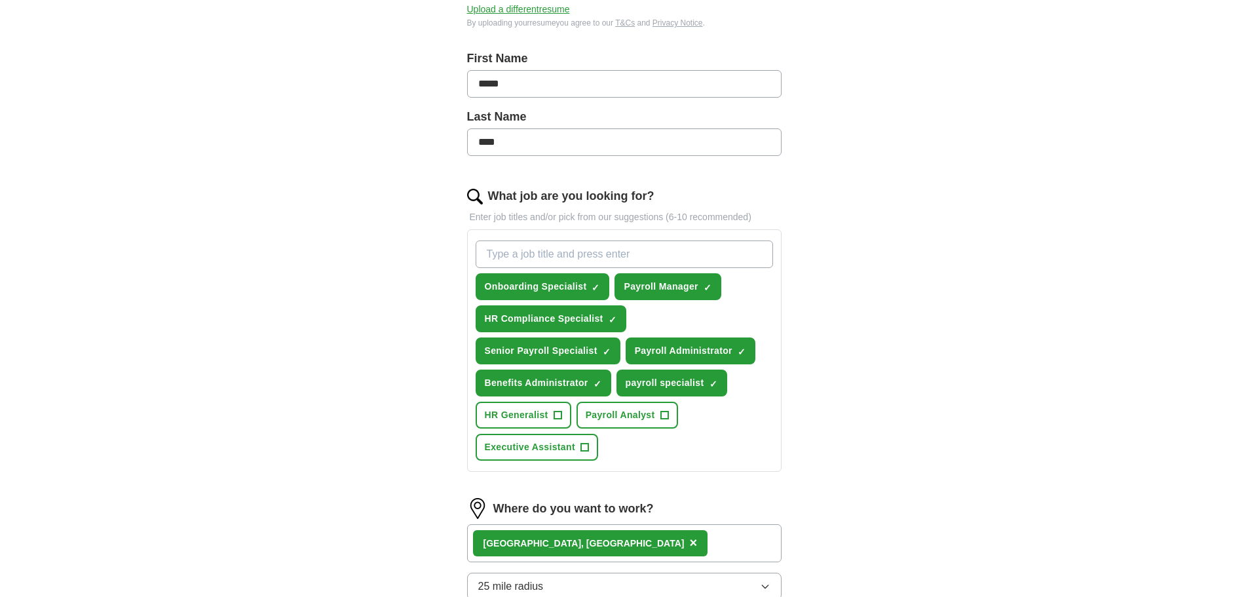
click at [510, 254] on input "What job are you looking for?" at bounding box center [624, 254] width 297 height 28
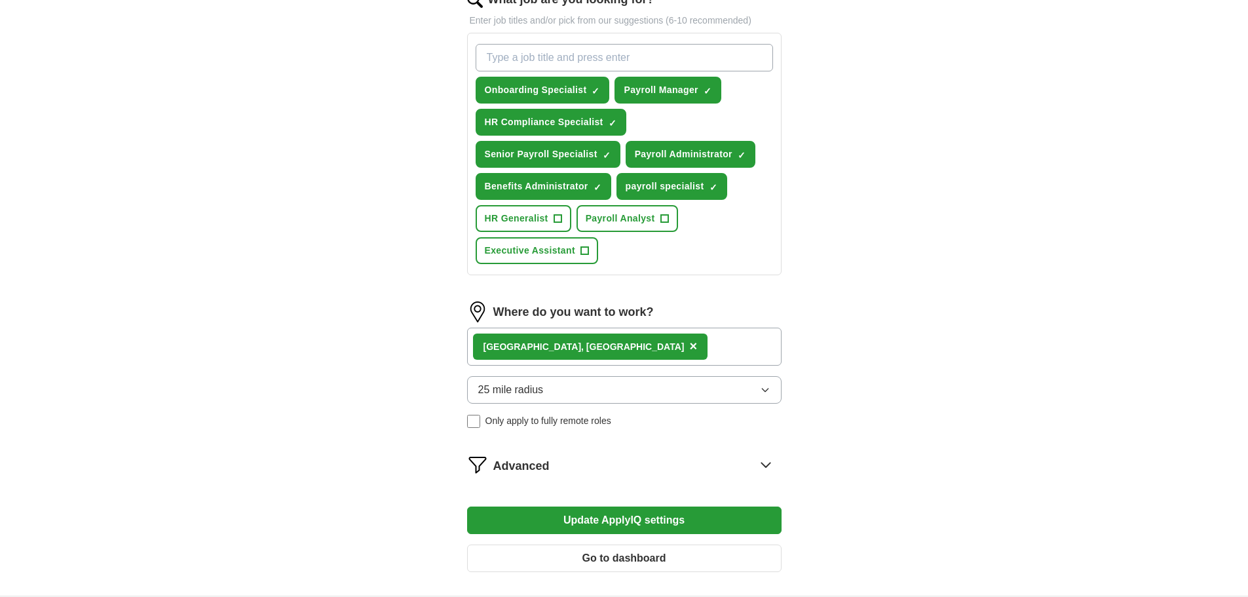
scroll to position [318, 0]
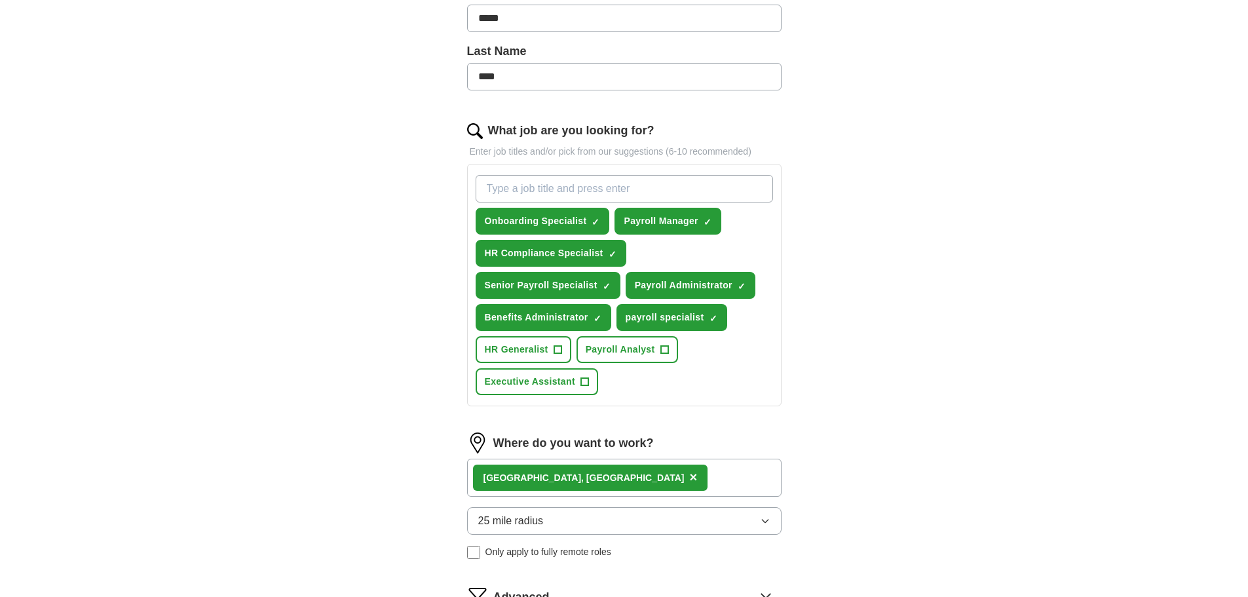
click at [495, 183] on input "What job are you looking for?" at bounding box center [624, 189] width 297 height 28
type input "65000"
click at [981, 155] on div "ApplyIQ Let ApplyIQ do the hard work of searching and applying for jobs. Just t…" at bounding box center [624, 224] width 839 height 1005
drag, startPoint x: 531, startPoint y: 189, endPoint x: 416, endPoint y: 183, distance: 114.8
click at [416, 183] on div "Let ApplyIQ do the hard work of searching and applying for jobs. Just tell us w…" at bounding box center [624, 261] width 419 height 932
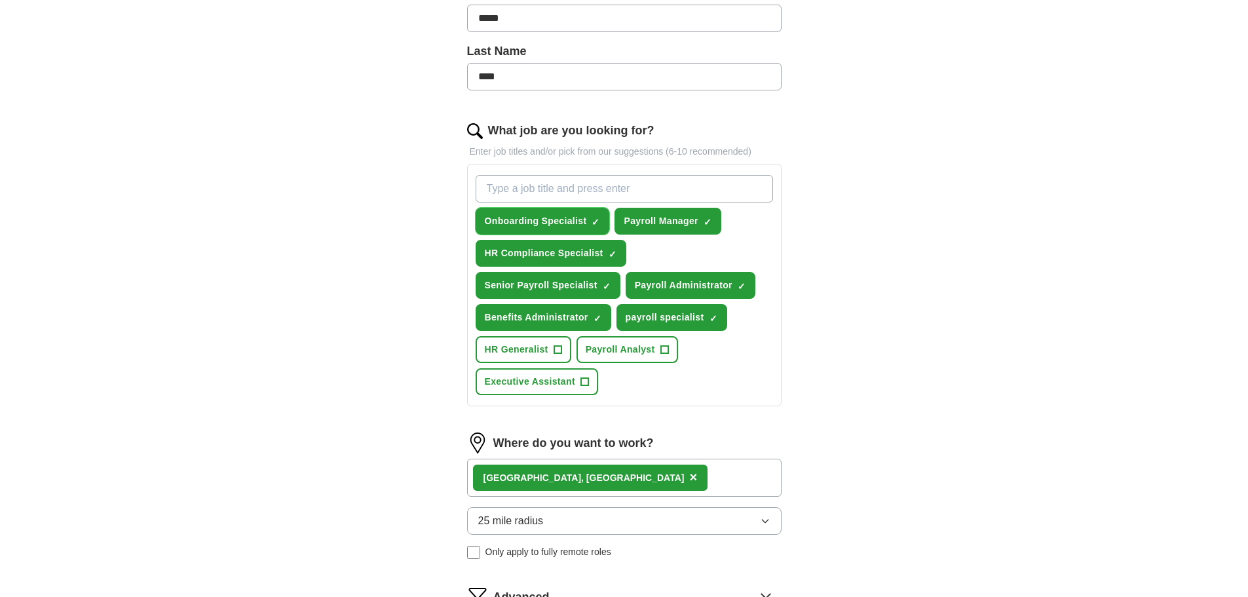
click at [550, 222] on span "Onboarding Specialist" at bounding box center [536, 221] width 102 height 14
click at [476, 208] on button "Onboarding Specialist ✓ ×" at bounding box center [543, 221] width 134 height 27
click at [550, 222] on span "Onboarding Specialist" at bounding box center [536, 221] width 102 height 14
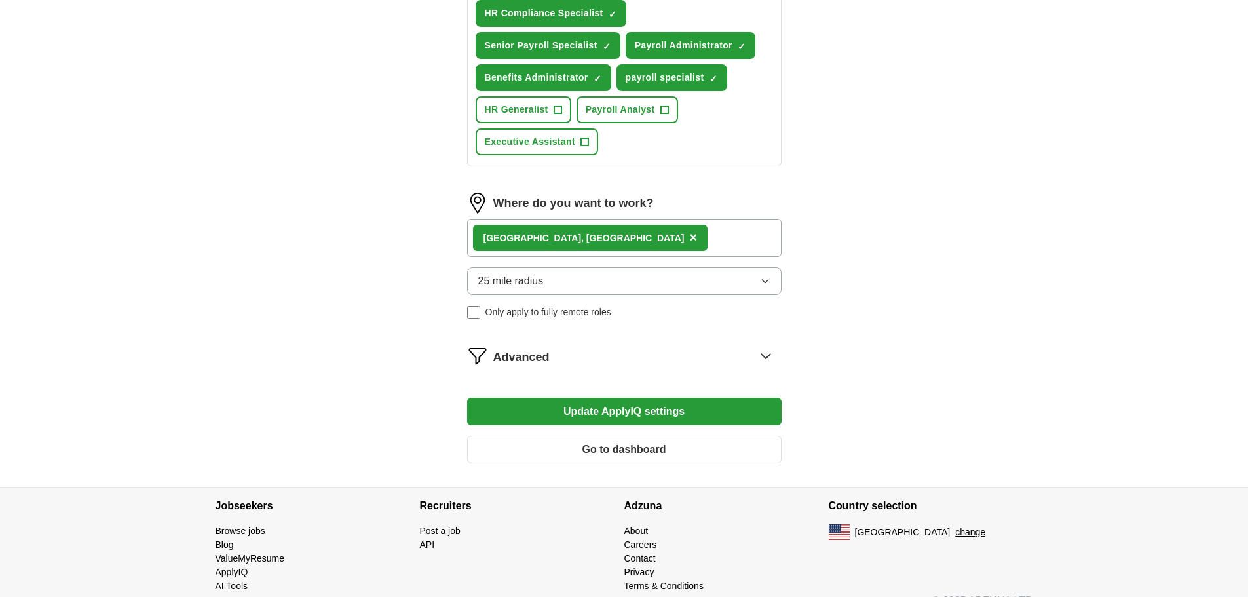
scroll to position [580, 0]
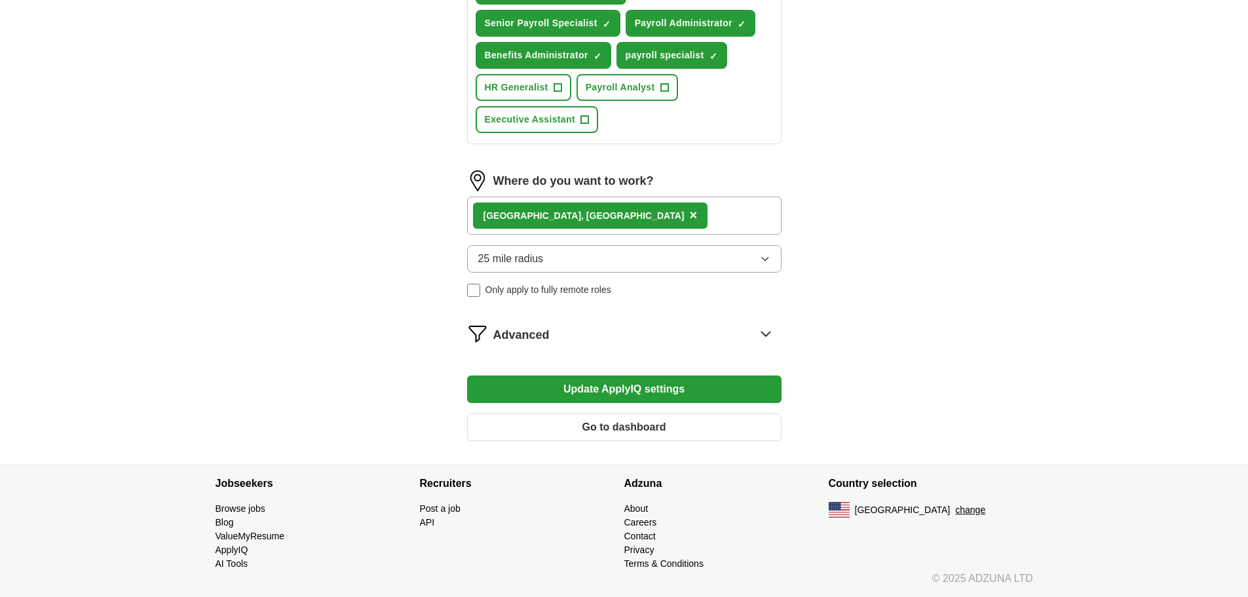
click at [627, 390] on button "Update ApplyIQ settings" at bounding box center [624, 389] width 314 height 28
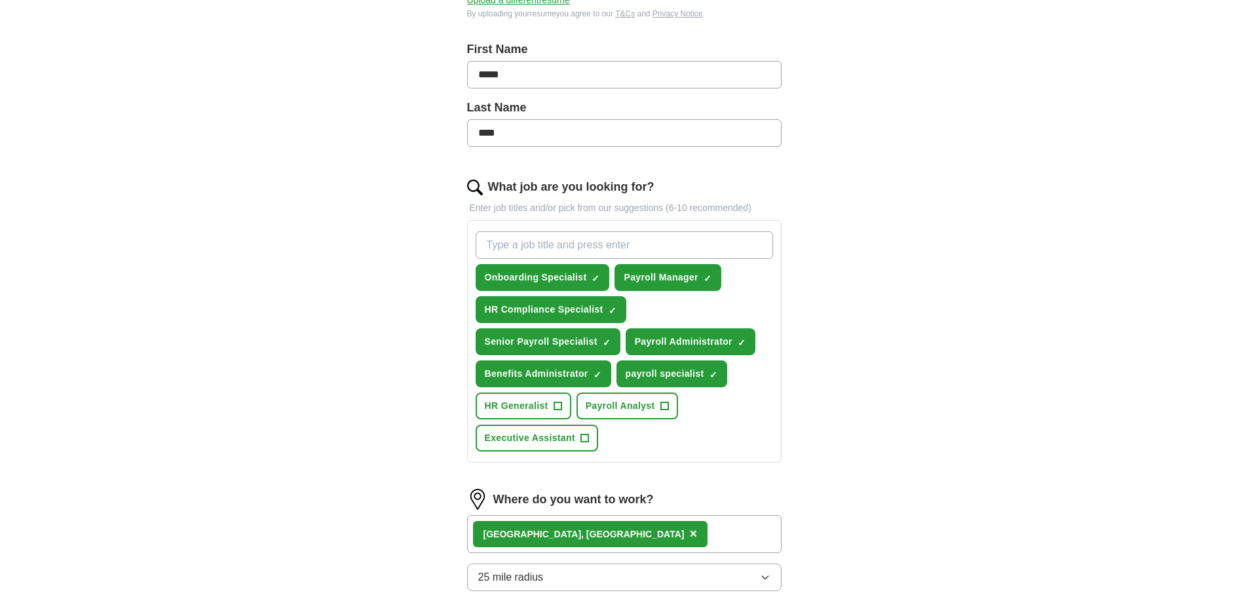
scroll to position [524, 0]
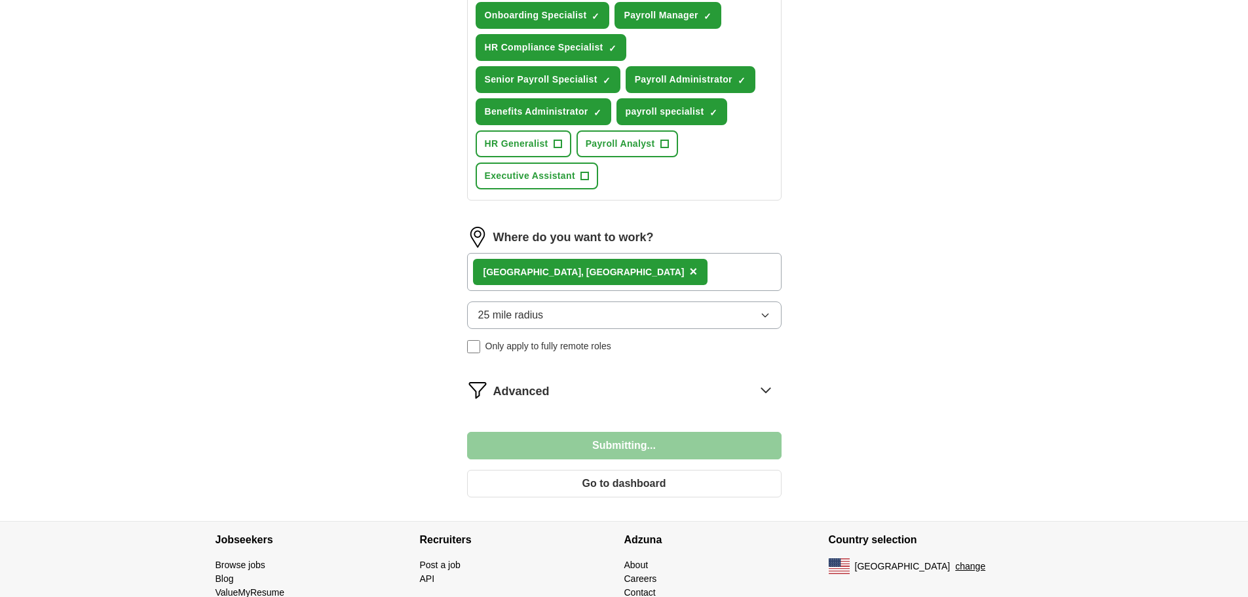
click at [761, 389] on icon at bounding box center [765, 389] width 21 height 21
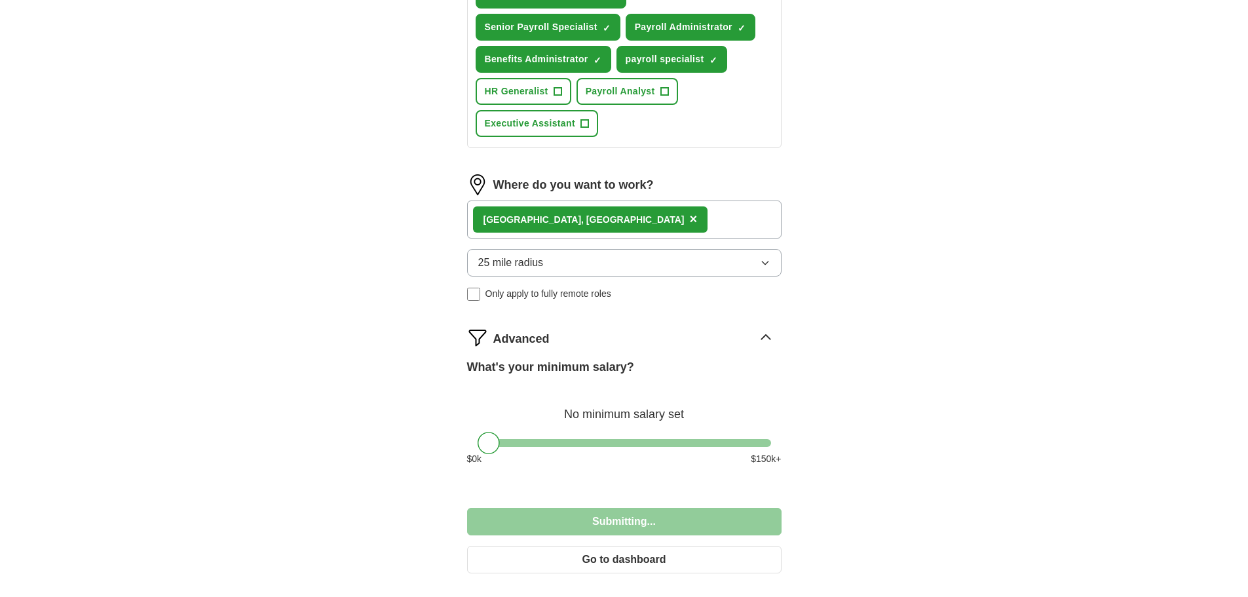
scroll to position [709, 0]
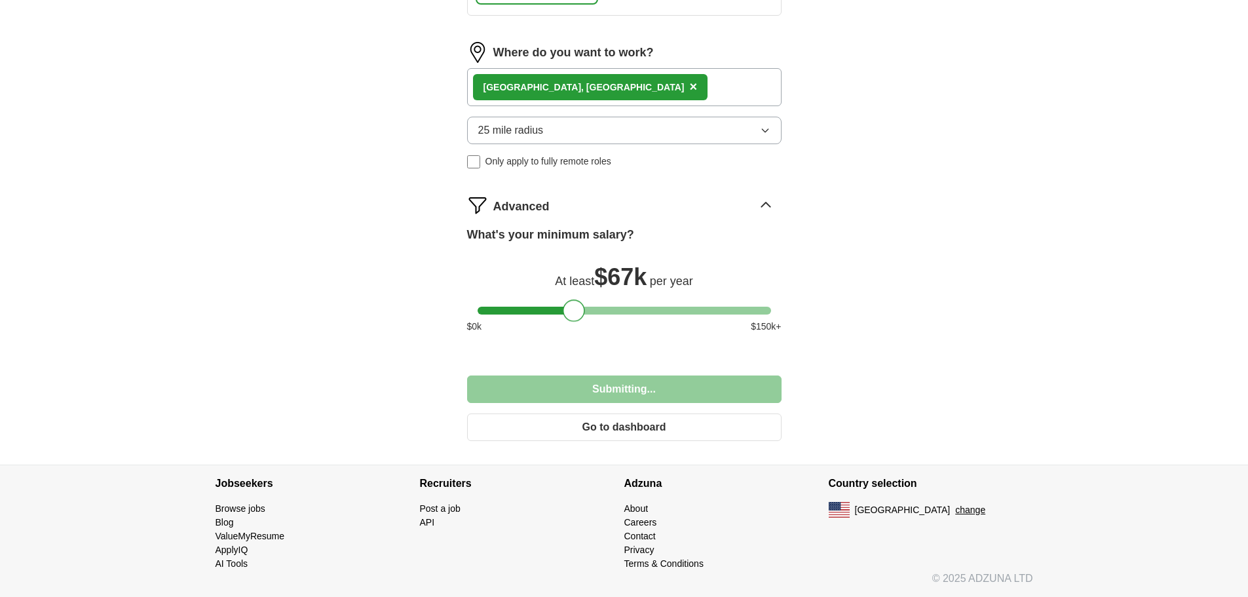
drag, startPoint x: 480, startPoint y: 314, endPoint x: 565, endPoint y: 310, distance: 85.3
click at [565, 310] on div at bounding box center [574, 310] width 22 height 22
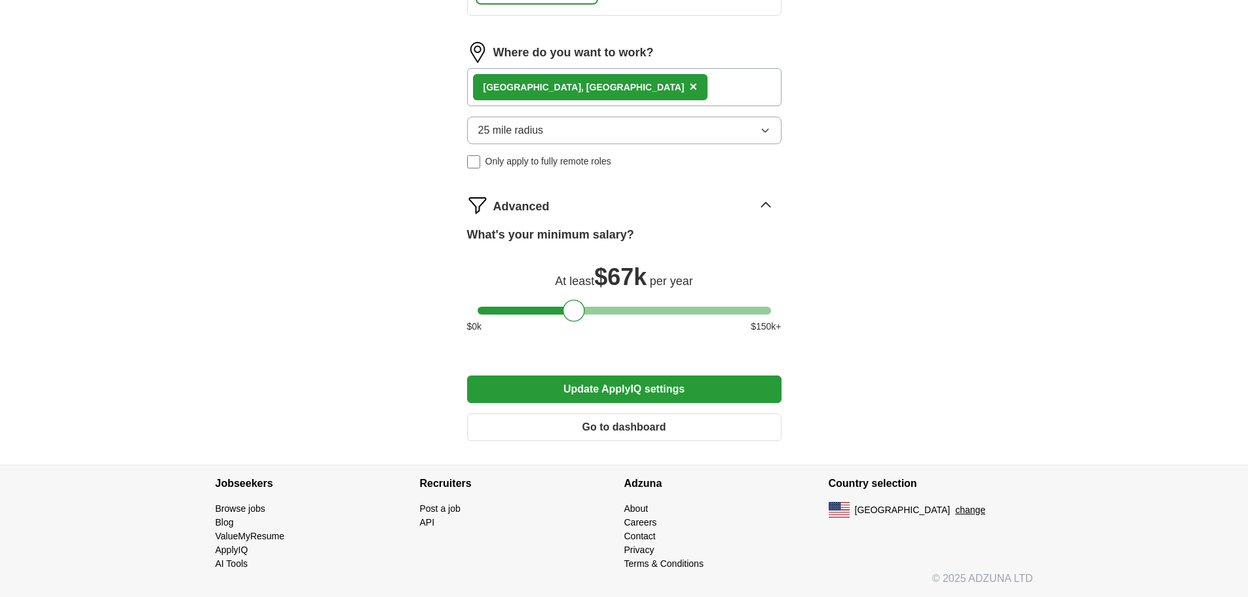
click at [586, 388] on button "Update ApplyIQ settings" at bounding box center [624, 389] width 314 height 28
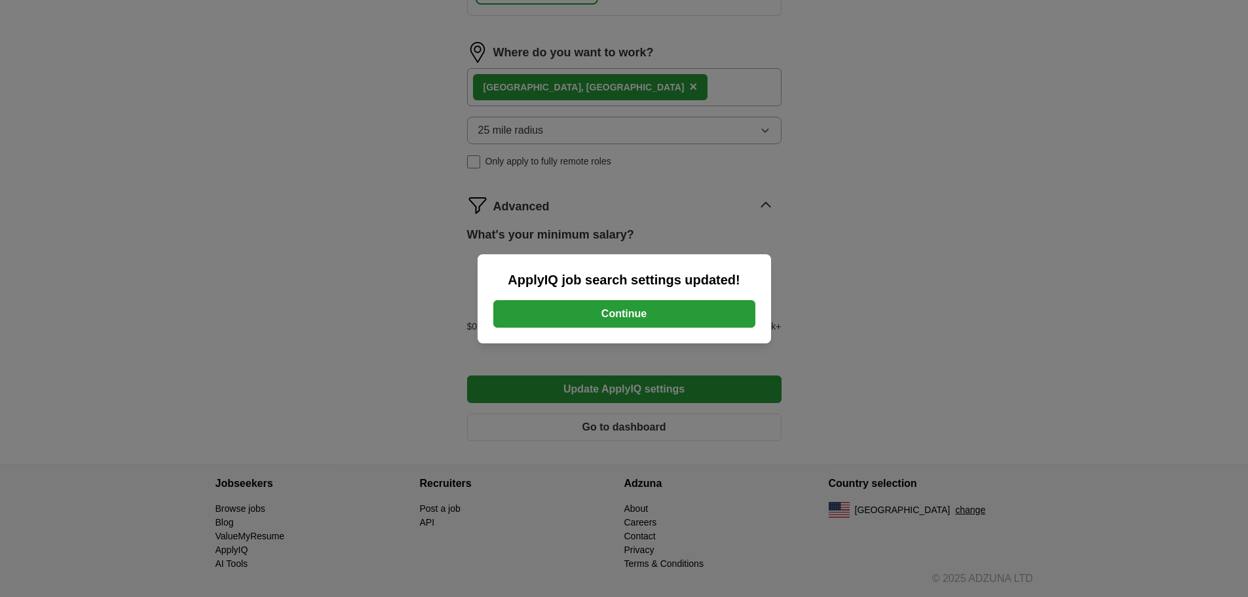
click at [637, 305] on button "Continue" at bounding box center [624, 314] width 262 height 28
